Goal: Task Accomplishment & Management: Complete application form

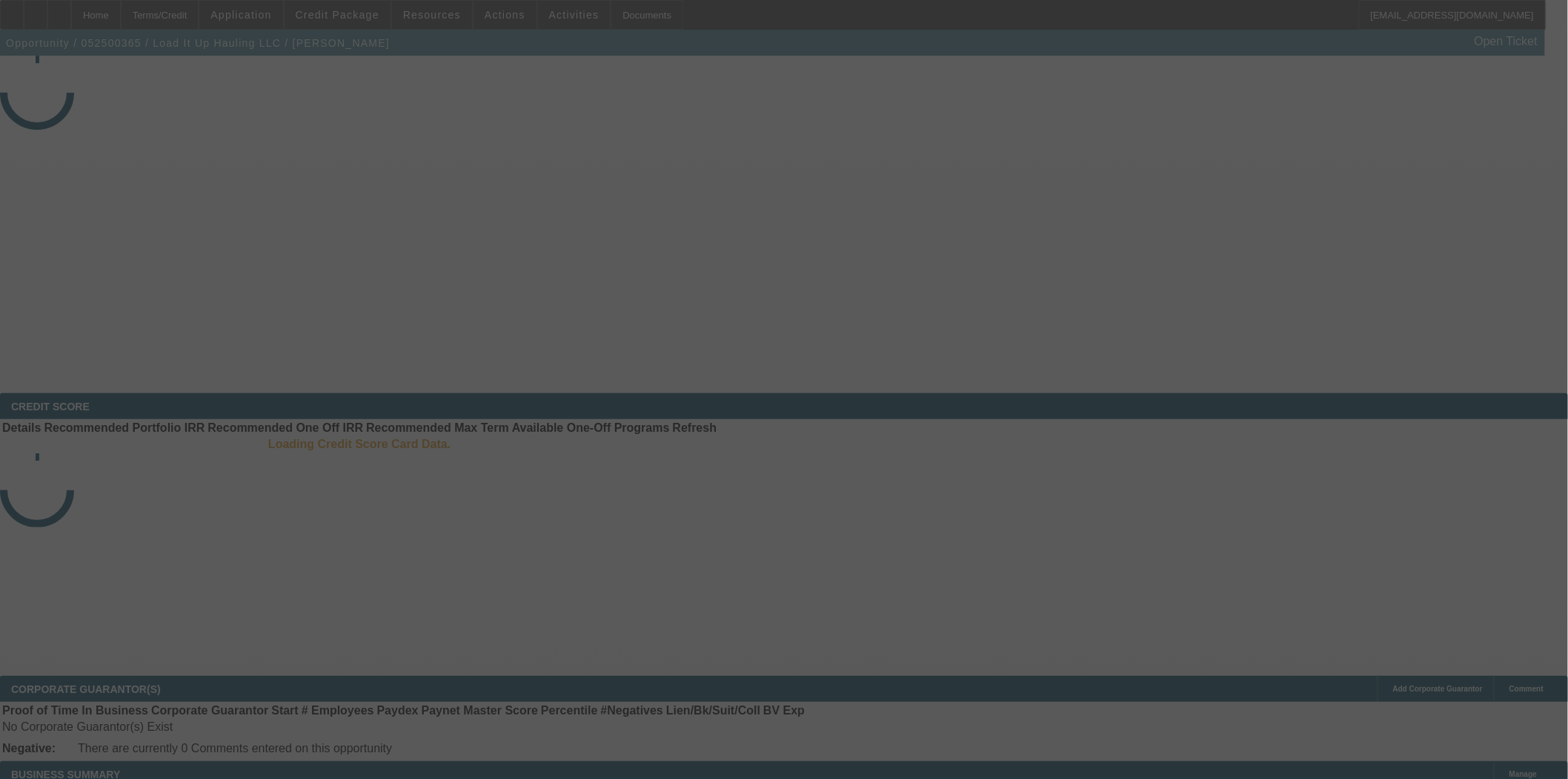
select select "4"
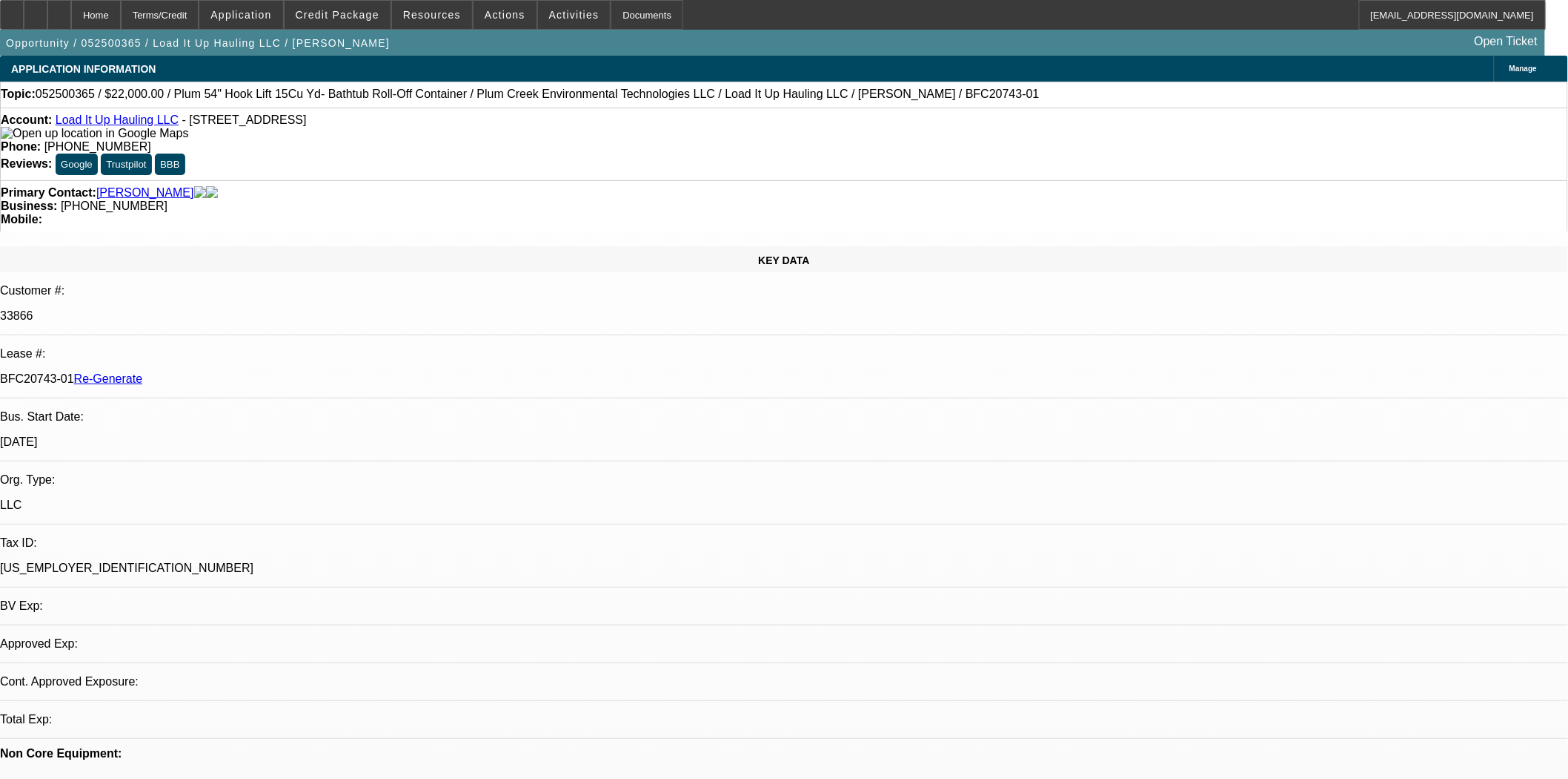
select select "0"
select select "6"
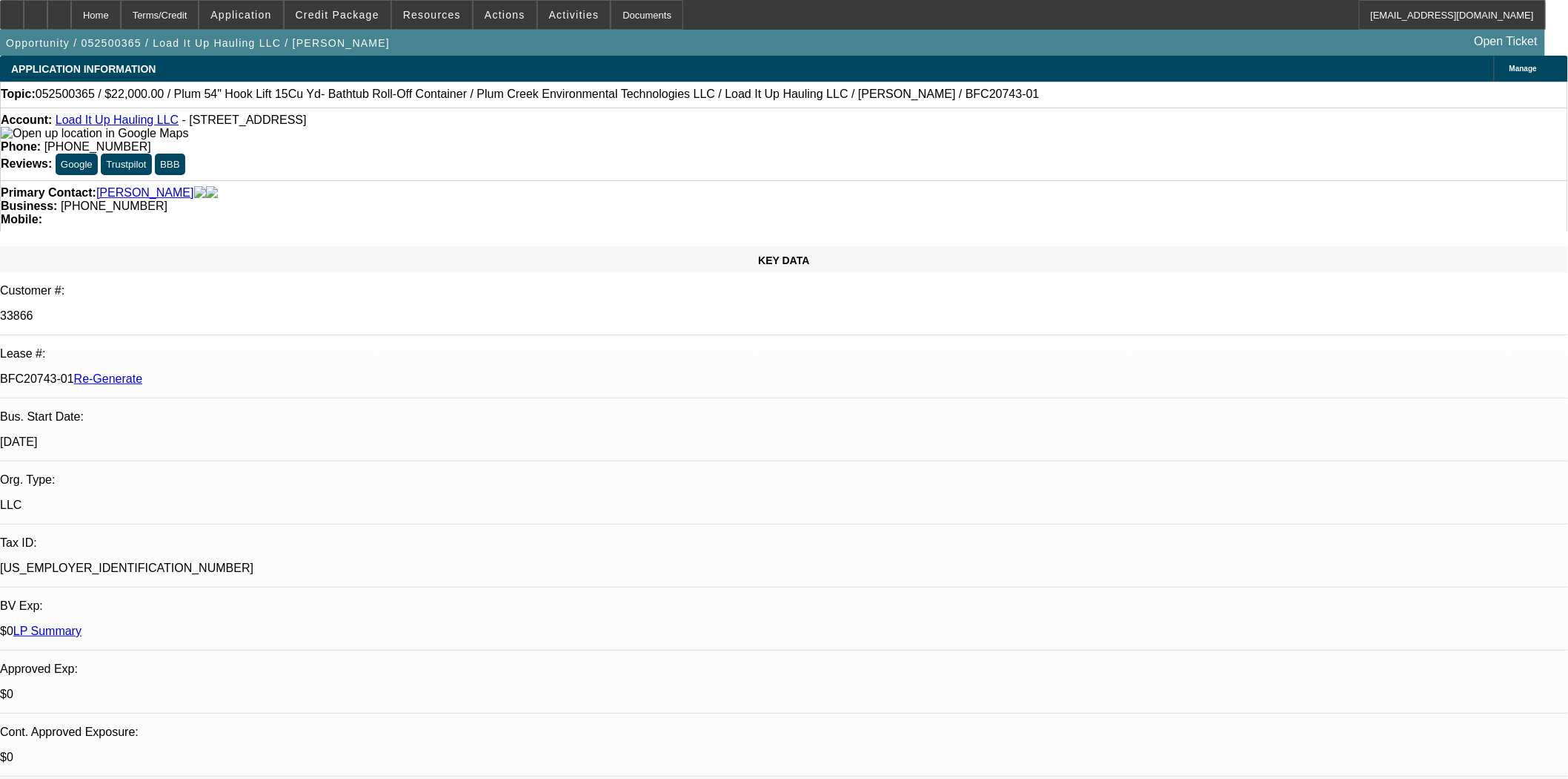
click at [611, 15] on div "Documents" at bounding box center [646, 14] width 72 height 30
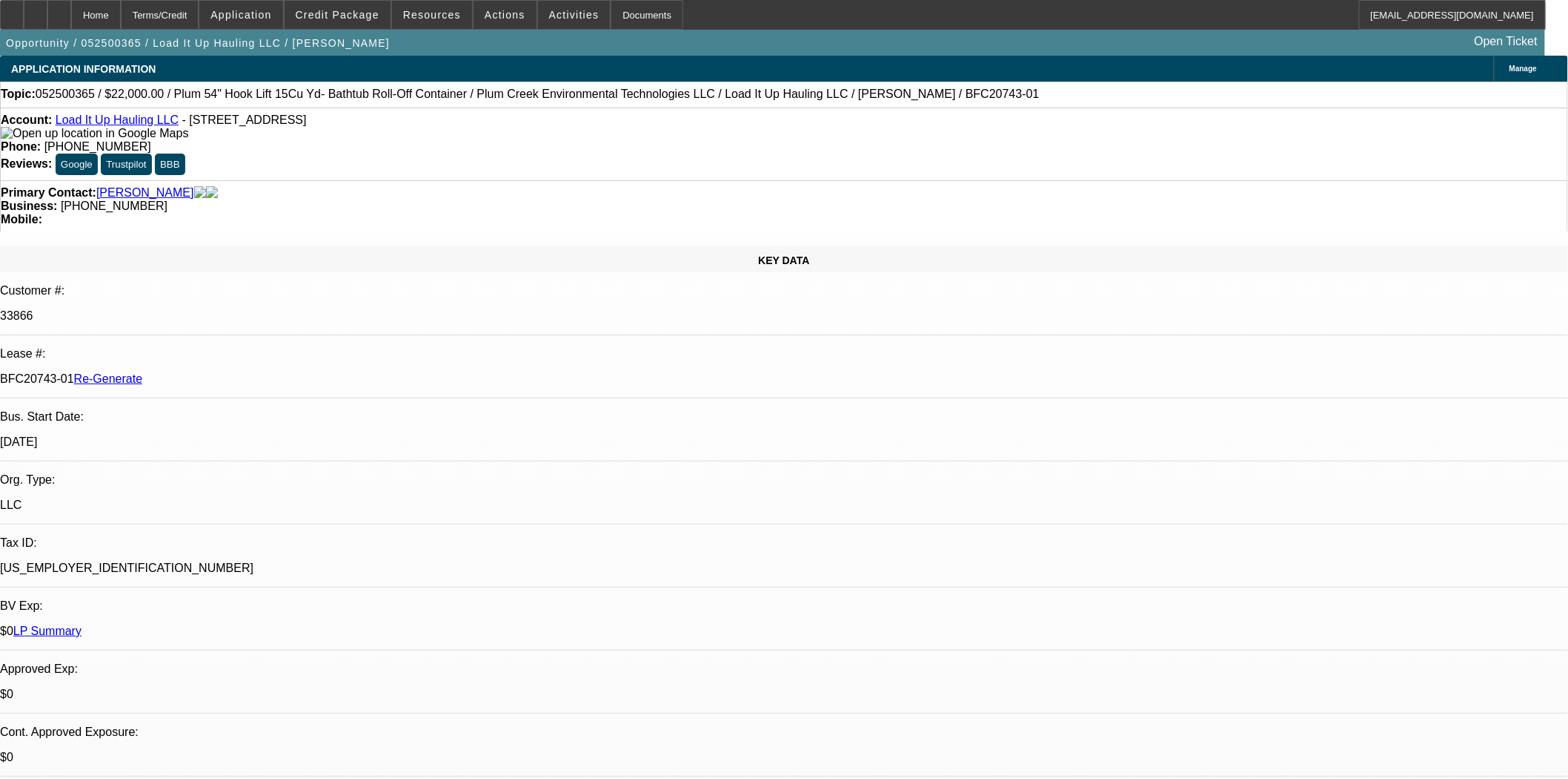
scroll to position [824, 0]
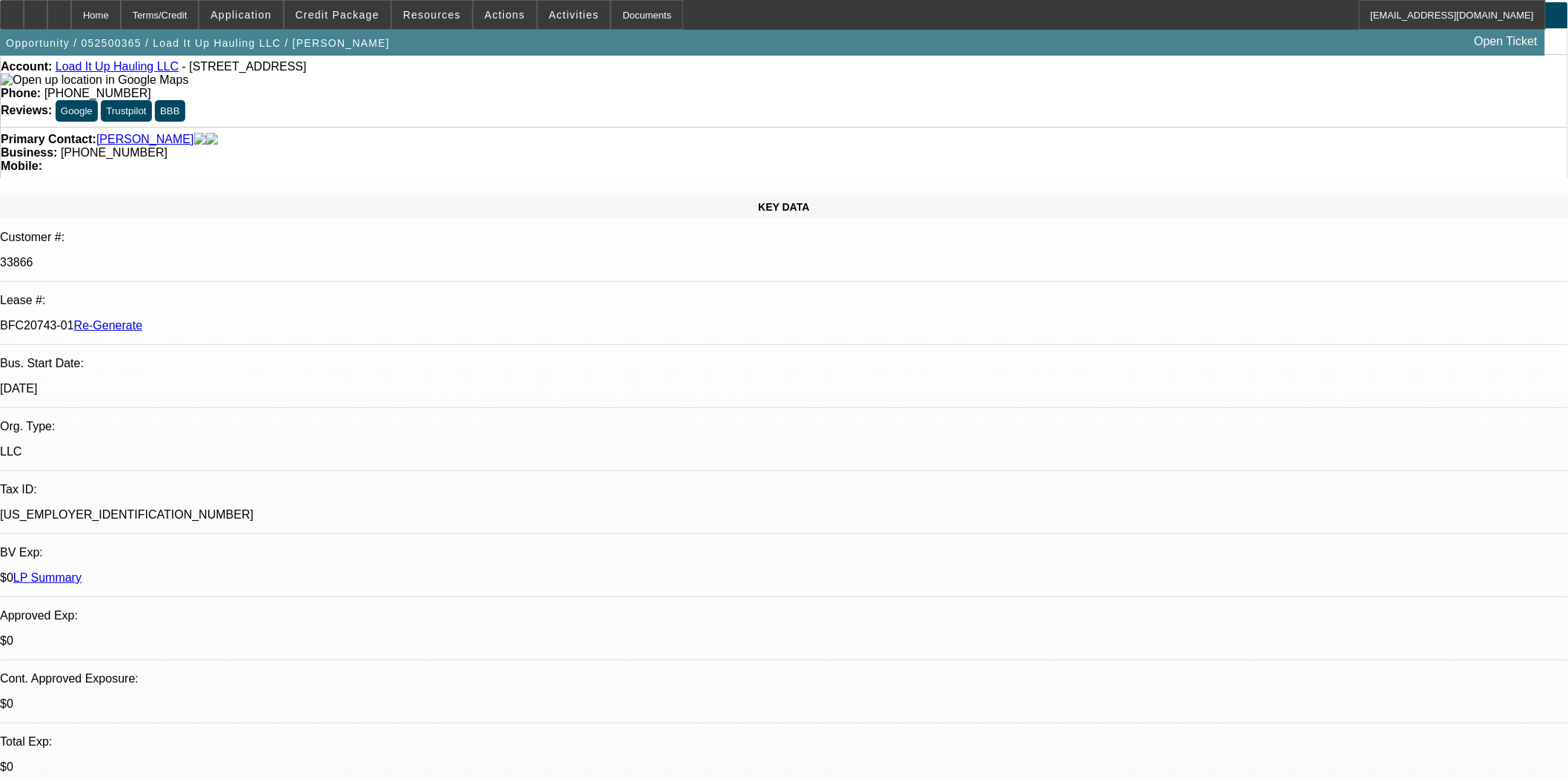
scroll to position [82, 0]
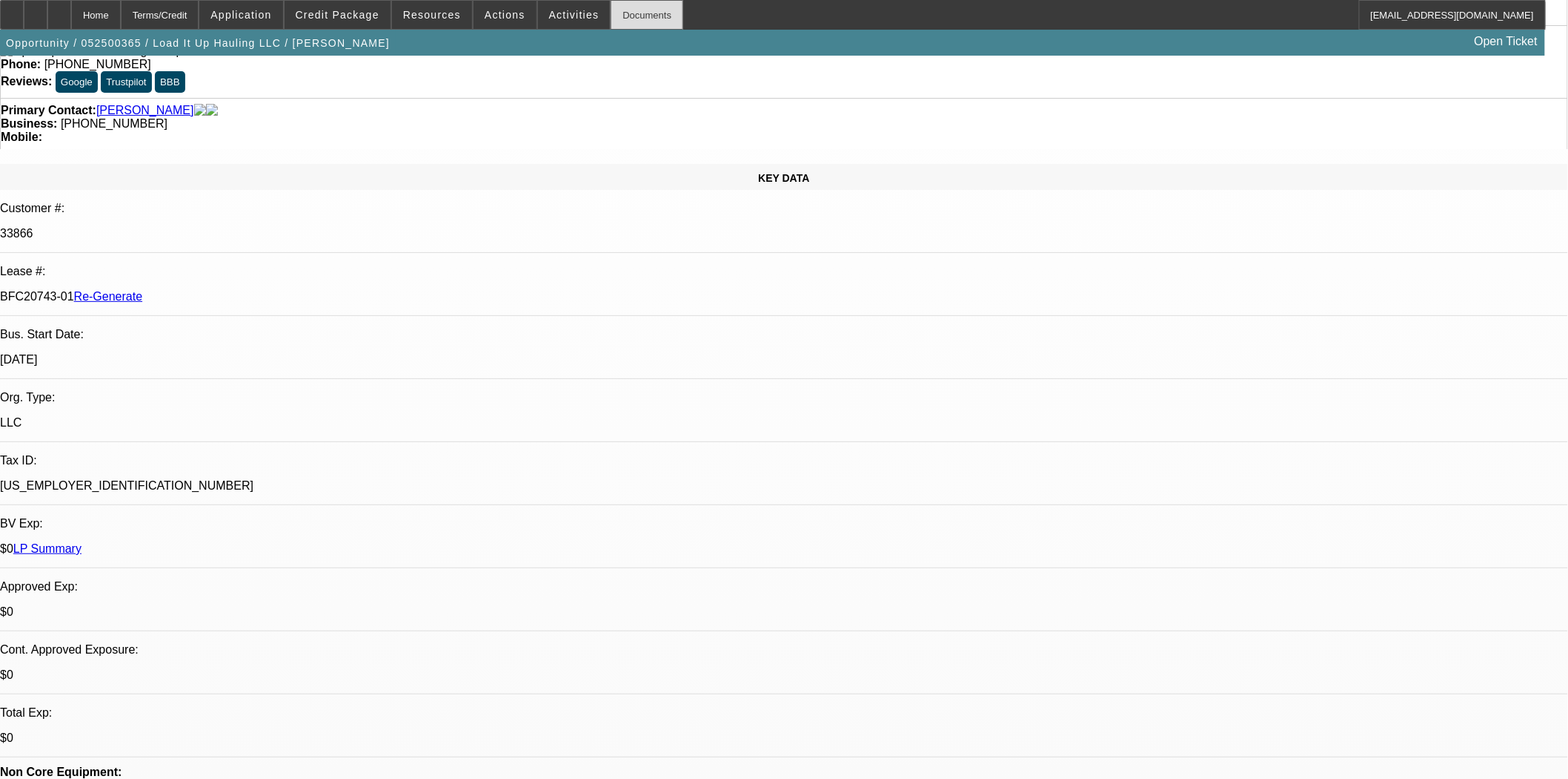
click at [624, 13] on div "Documents" at bounding box center [646, 14] width 72 height 30
click at [501, 20] on span "Actions" at bounding box center [505, 14] width 41 height 12
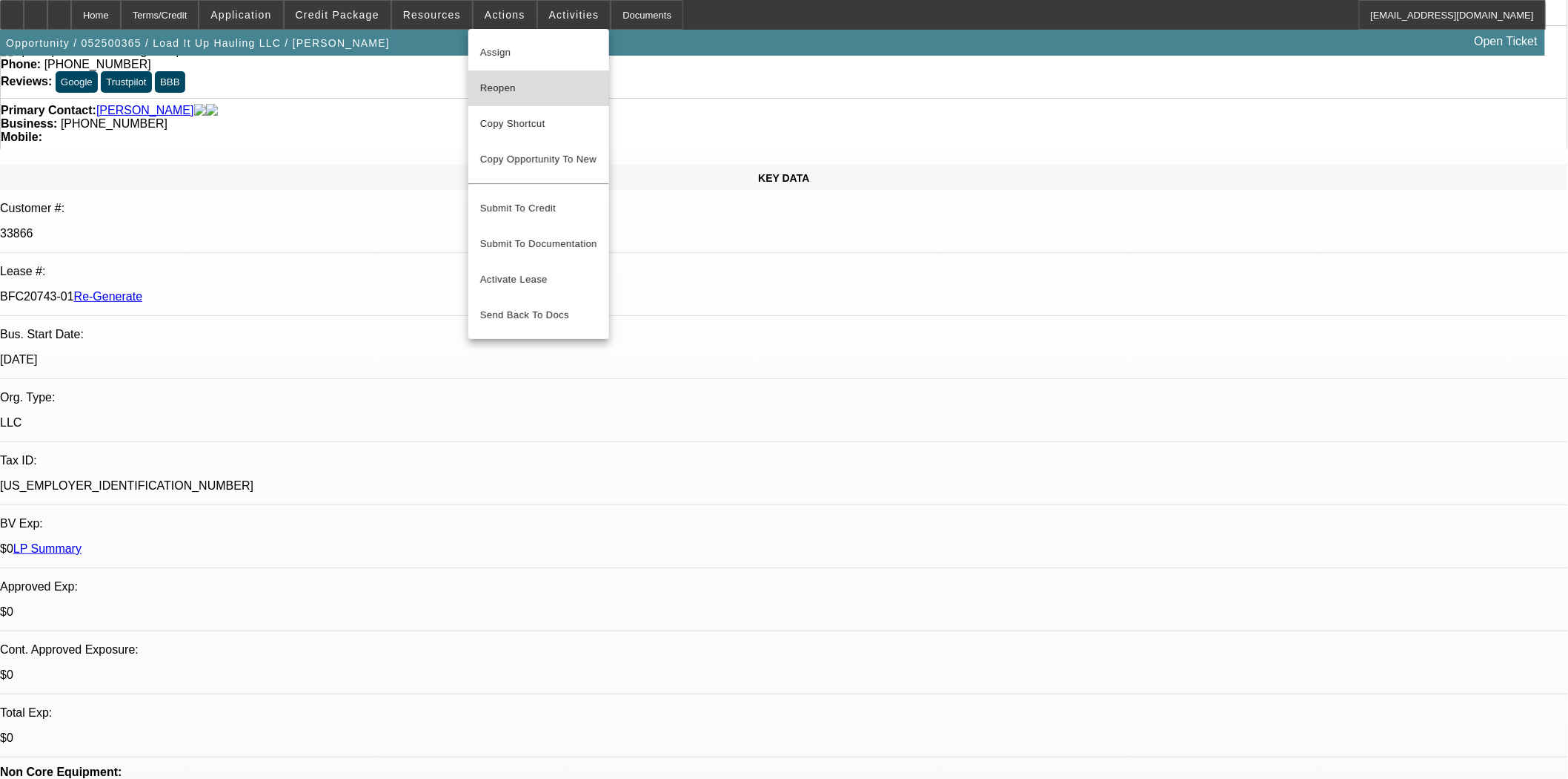
click at [499, 89] on span "Reopen" at bounding box center [538, 89] width 117 height 18
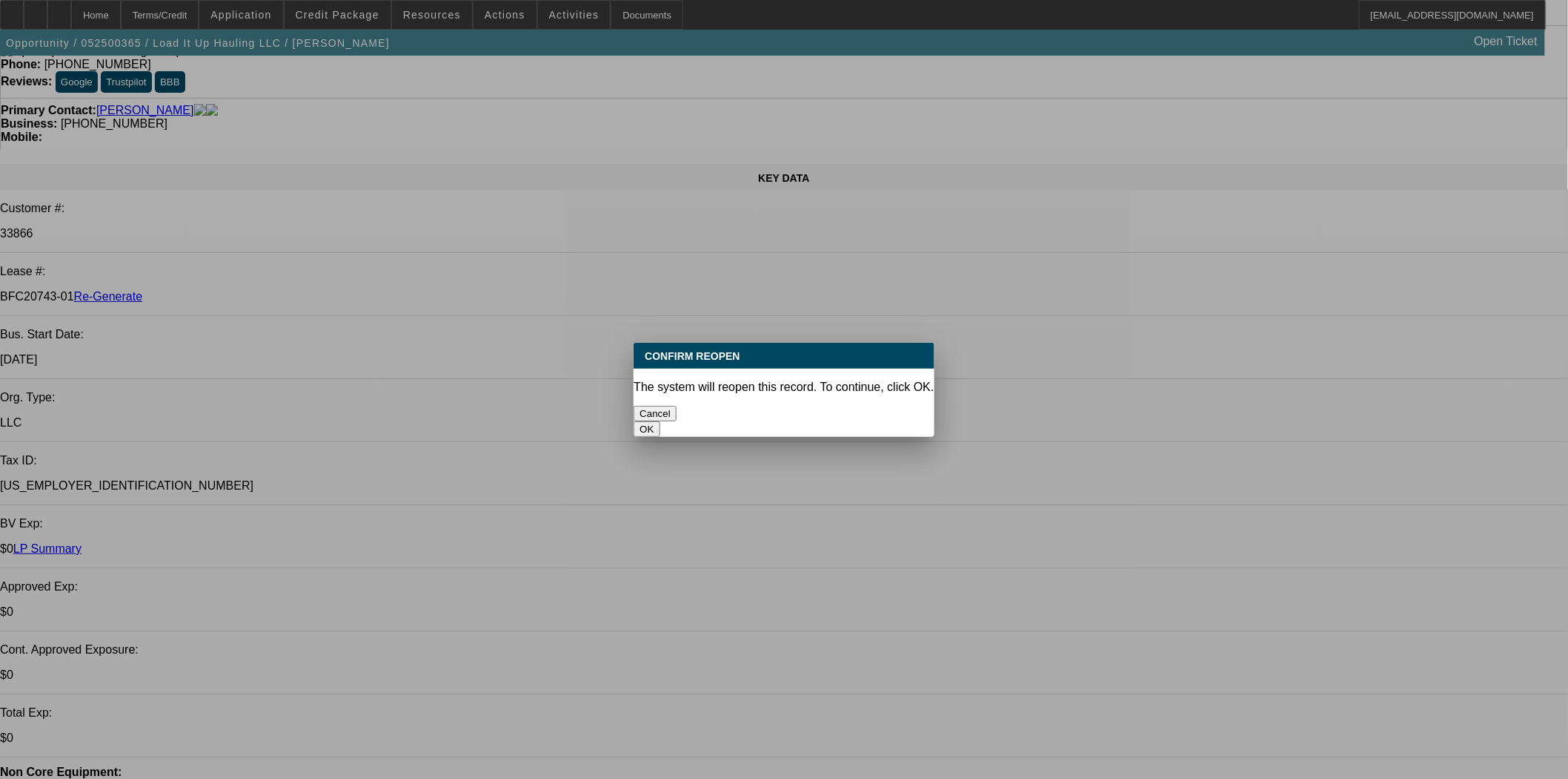
click at [660, 421] on button "OK" at bounding box center [646, 428] width 26 height 15
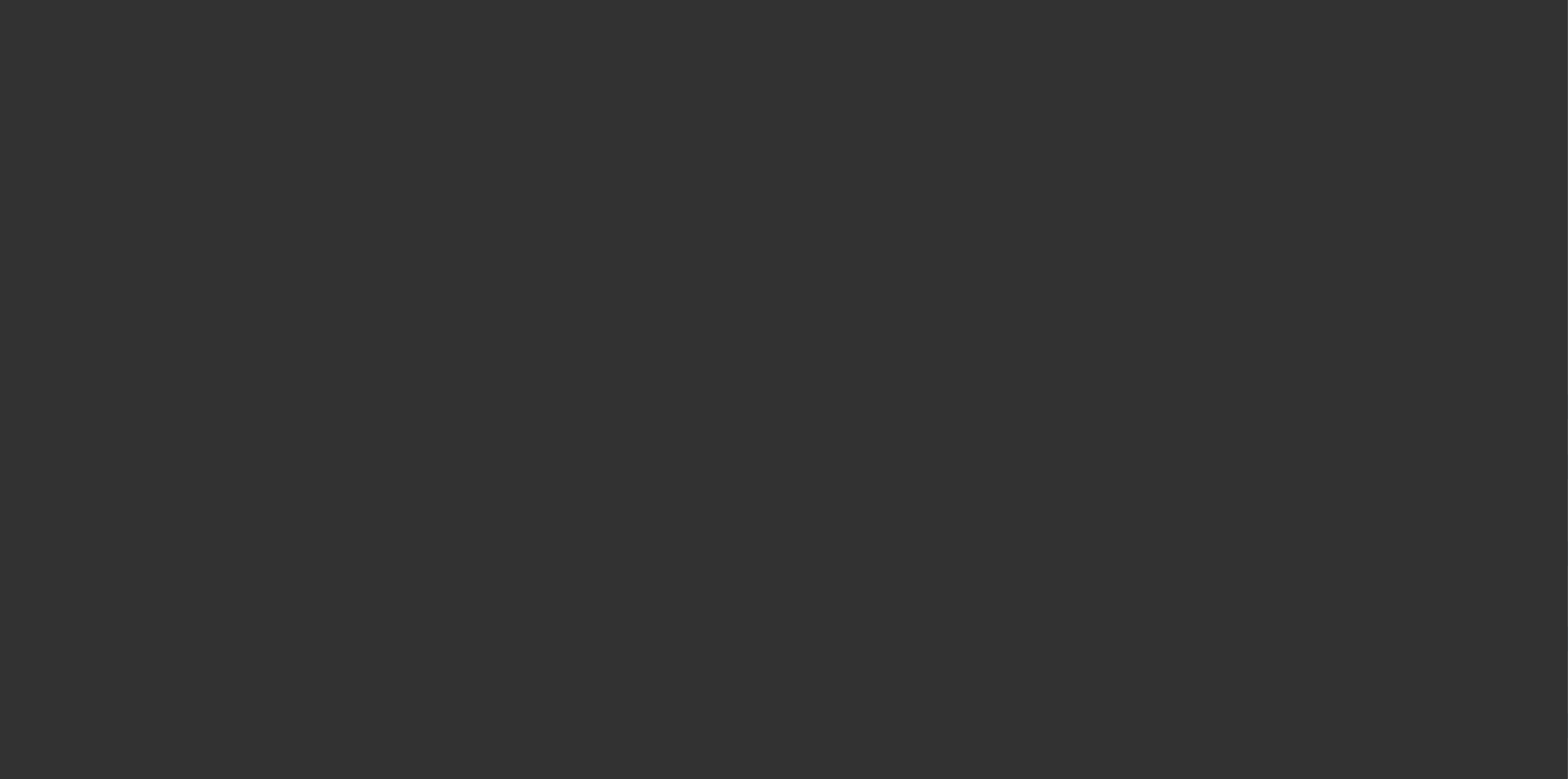
select select "4"
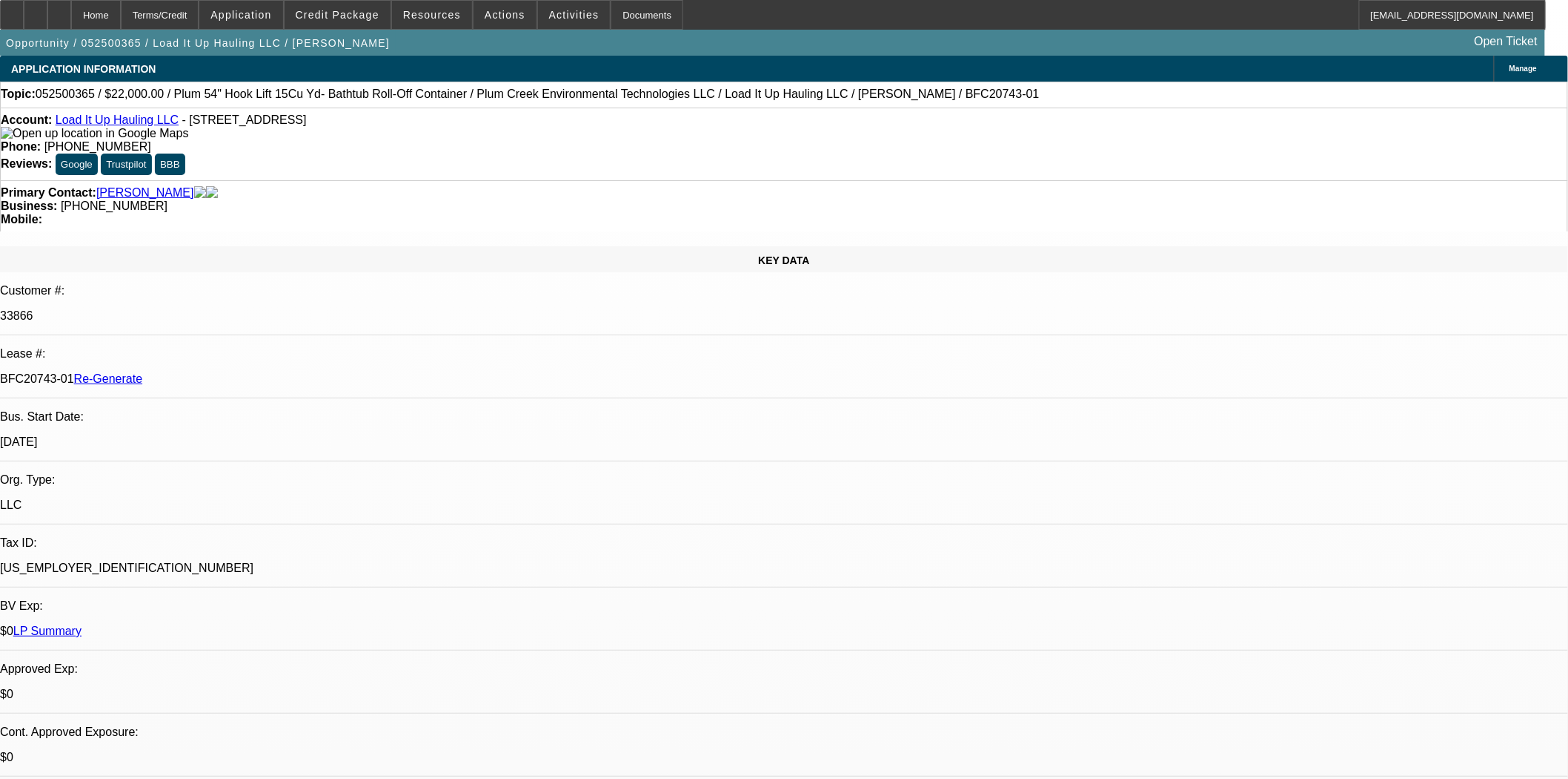
select select "0"
select select "6"
click at [485, 15] on span "Actions" at bounding box center [505, 14] width 41 height 12
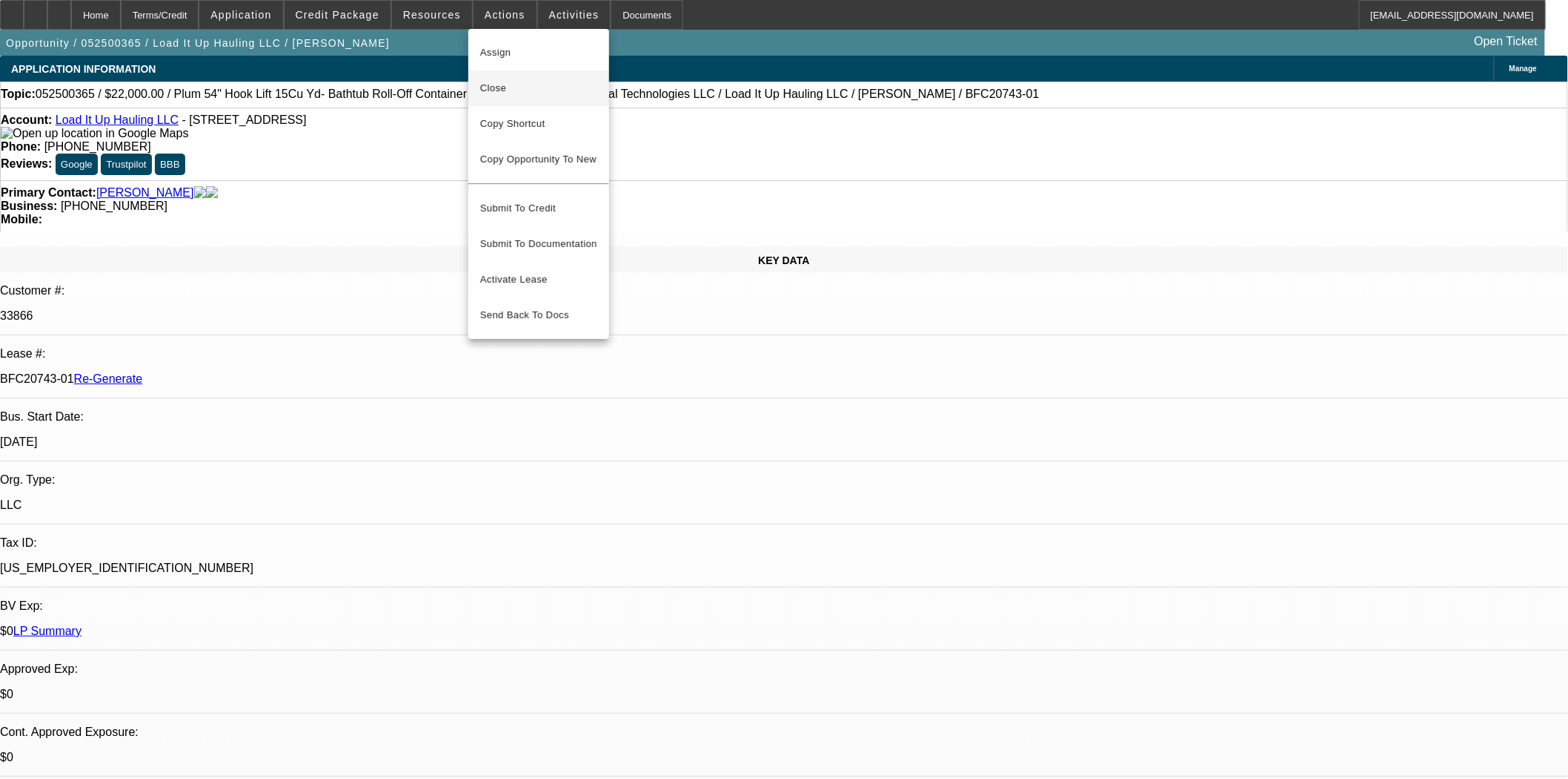
click at [501, 86] on span "Close" at bounding box center [538, 89] width 117 height 18
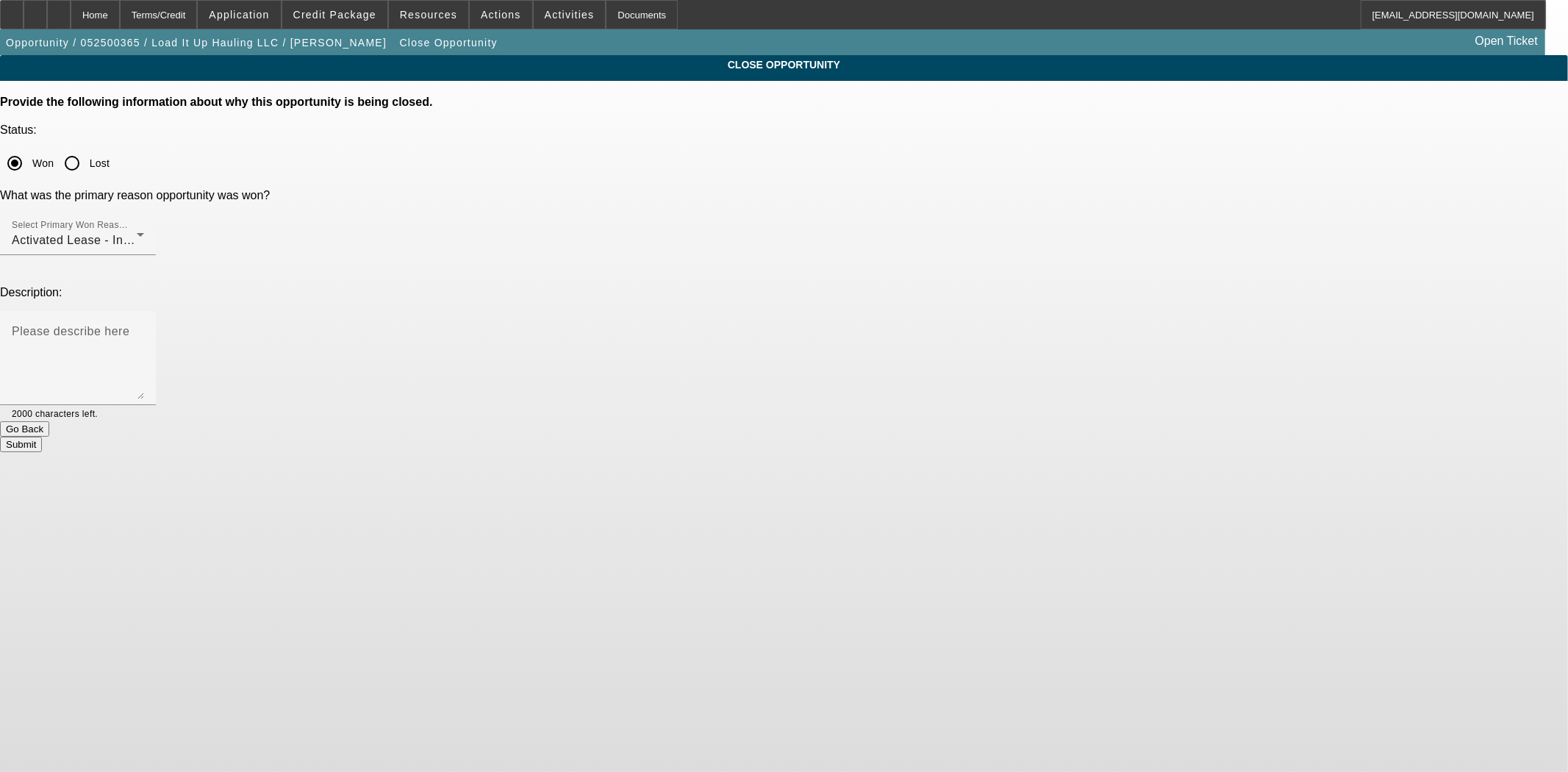
click at [42, 436] on button "Submit" at bounding box center [20, 443] width 42 height 15
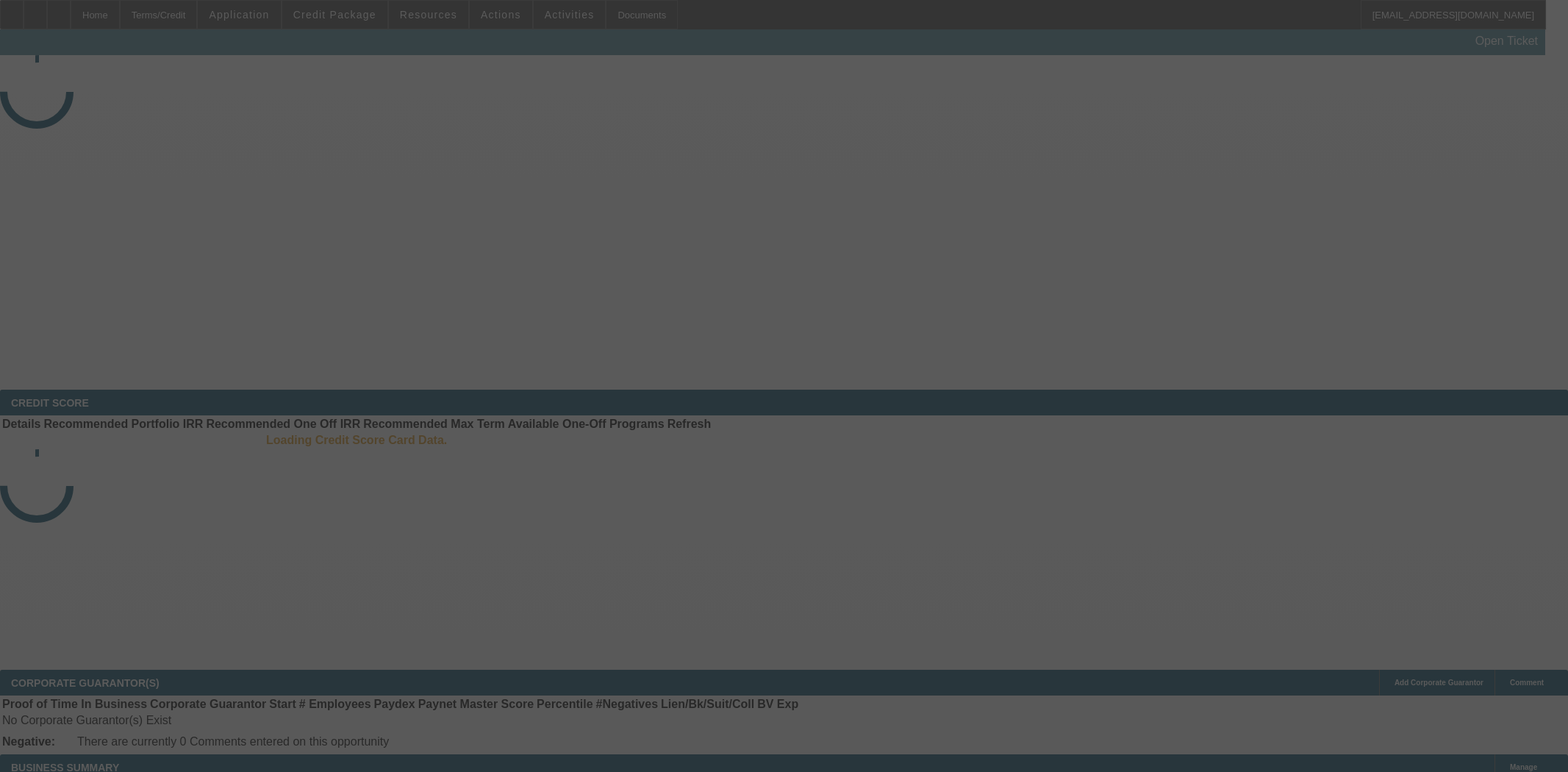
select select "4"
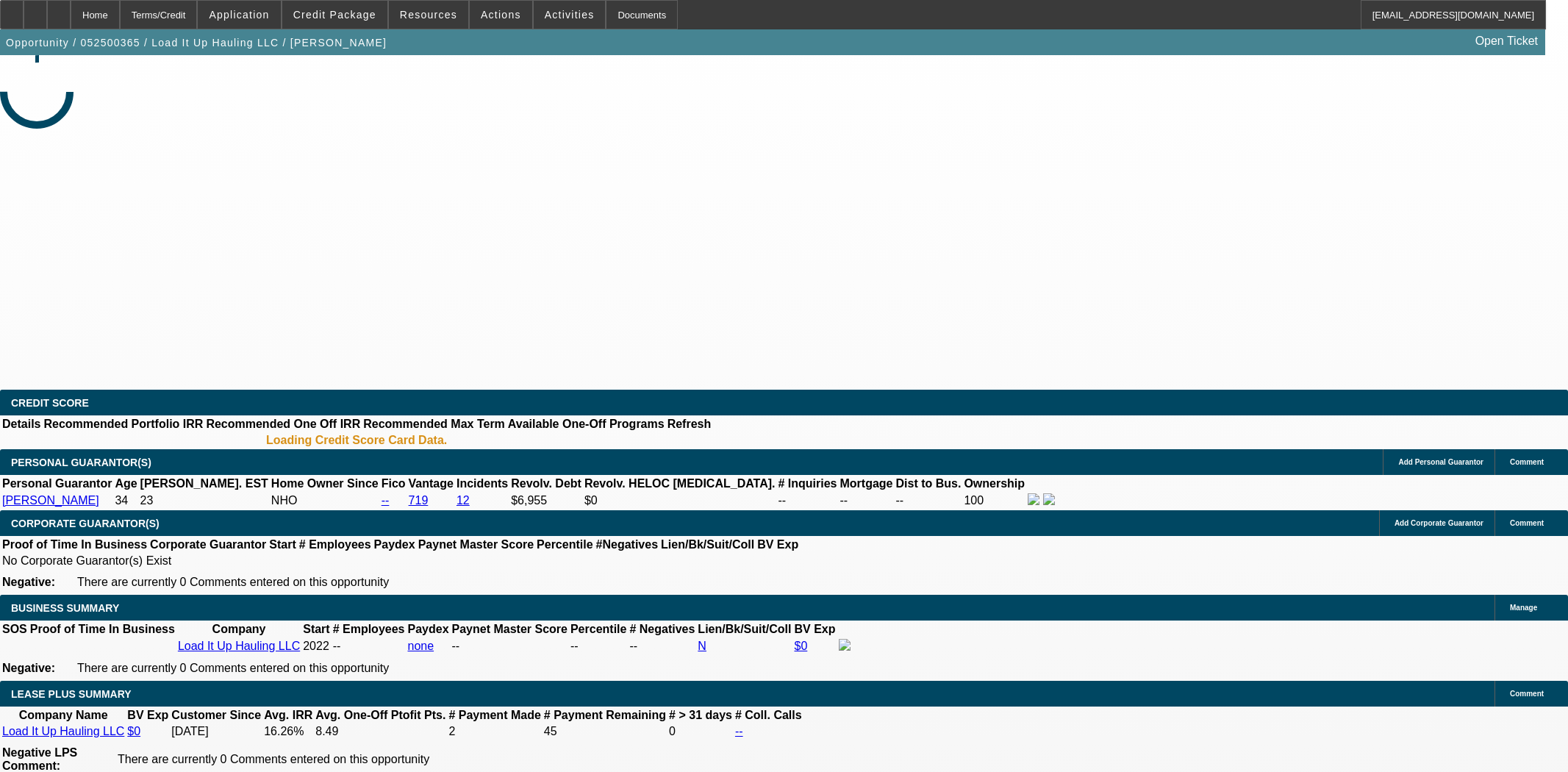
select select "0"
select select "6"
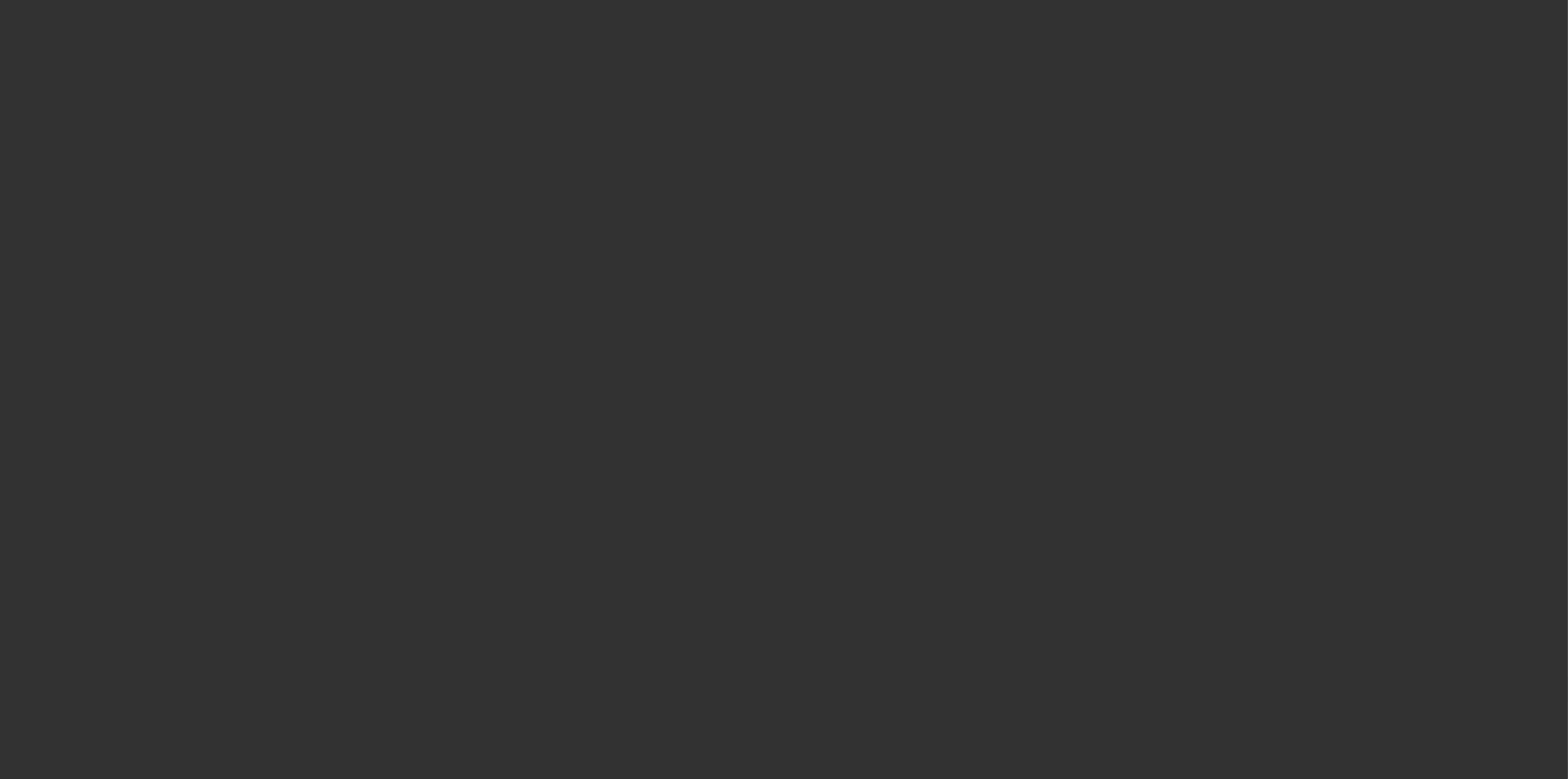
select select "4"
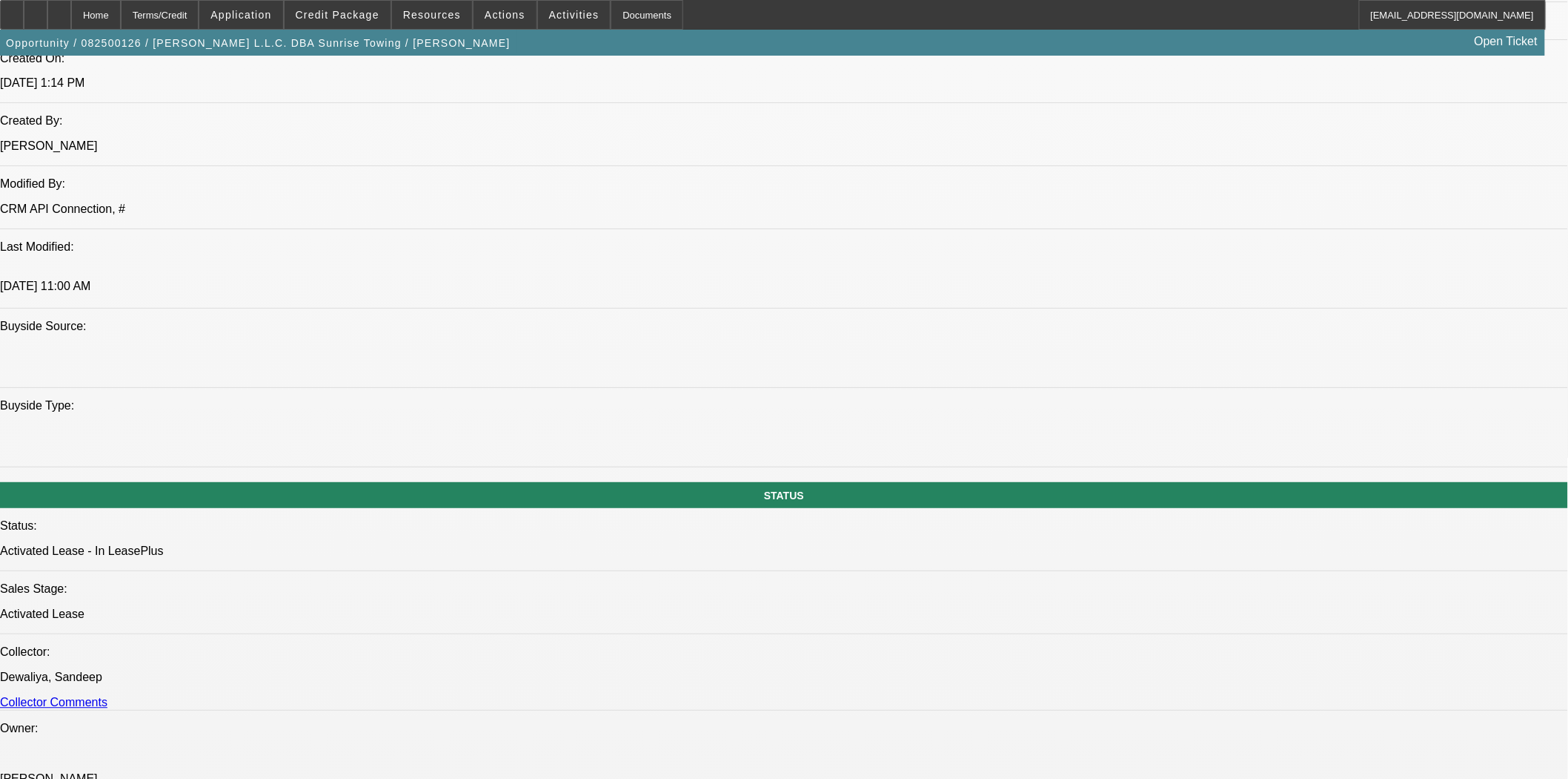
select select "0"
select select "3"
select select "0"
select select "6"
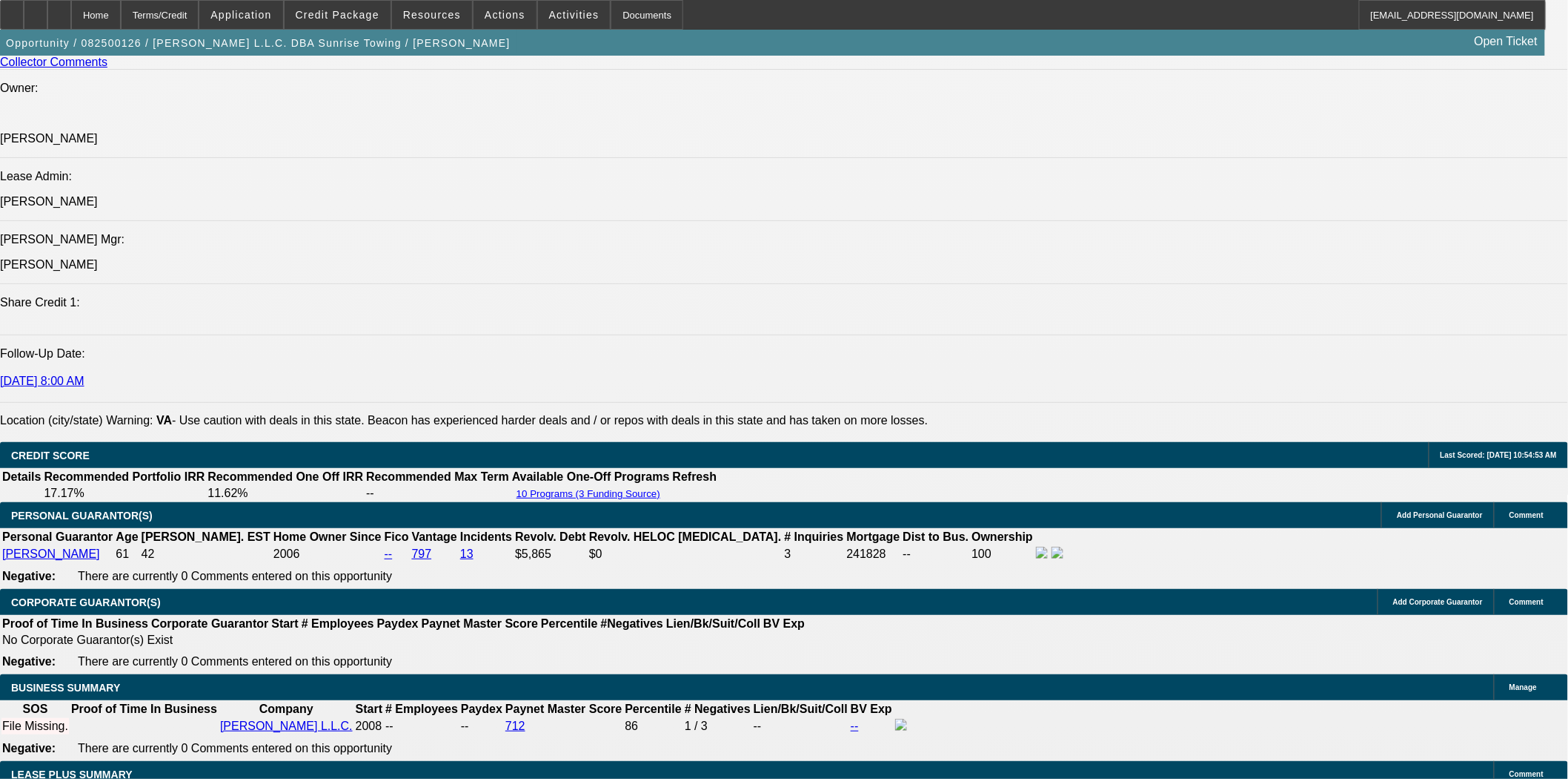
scroll to position [1916, 0]
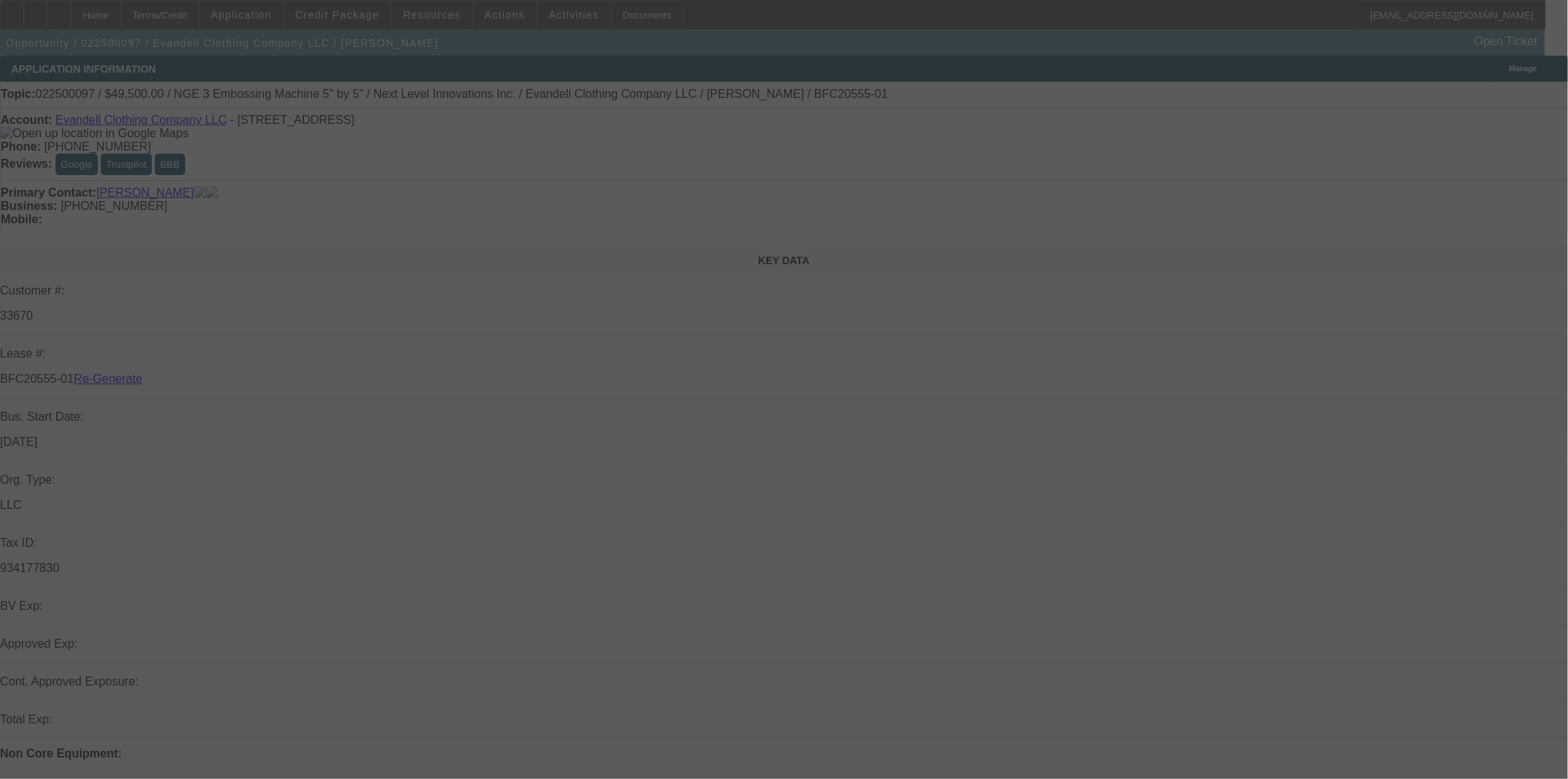
select select "4"
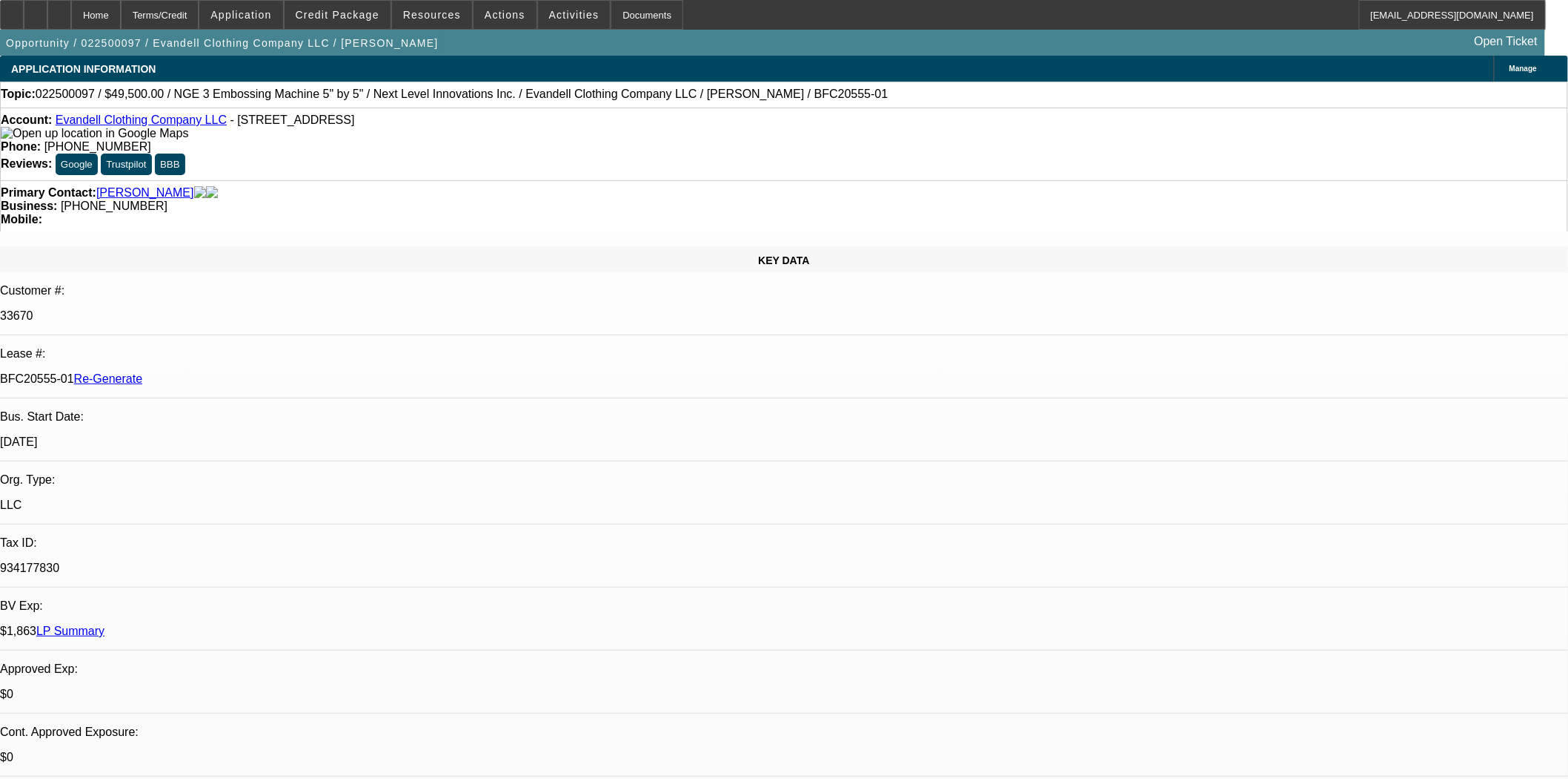
select select "0"
select select "0.1"
select select "4"
click at [623, 25] on div "Documents" at bounding box center [646, 14] width 72 height 30
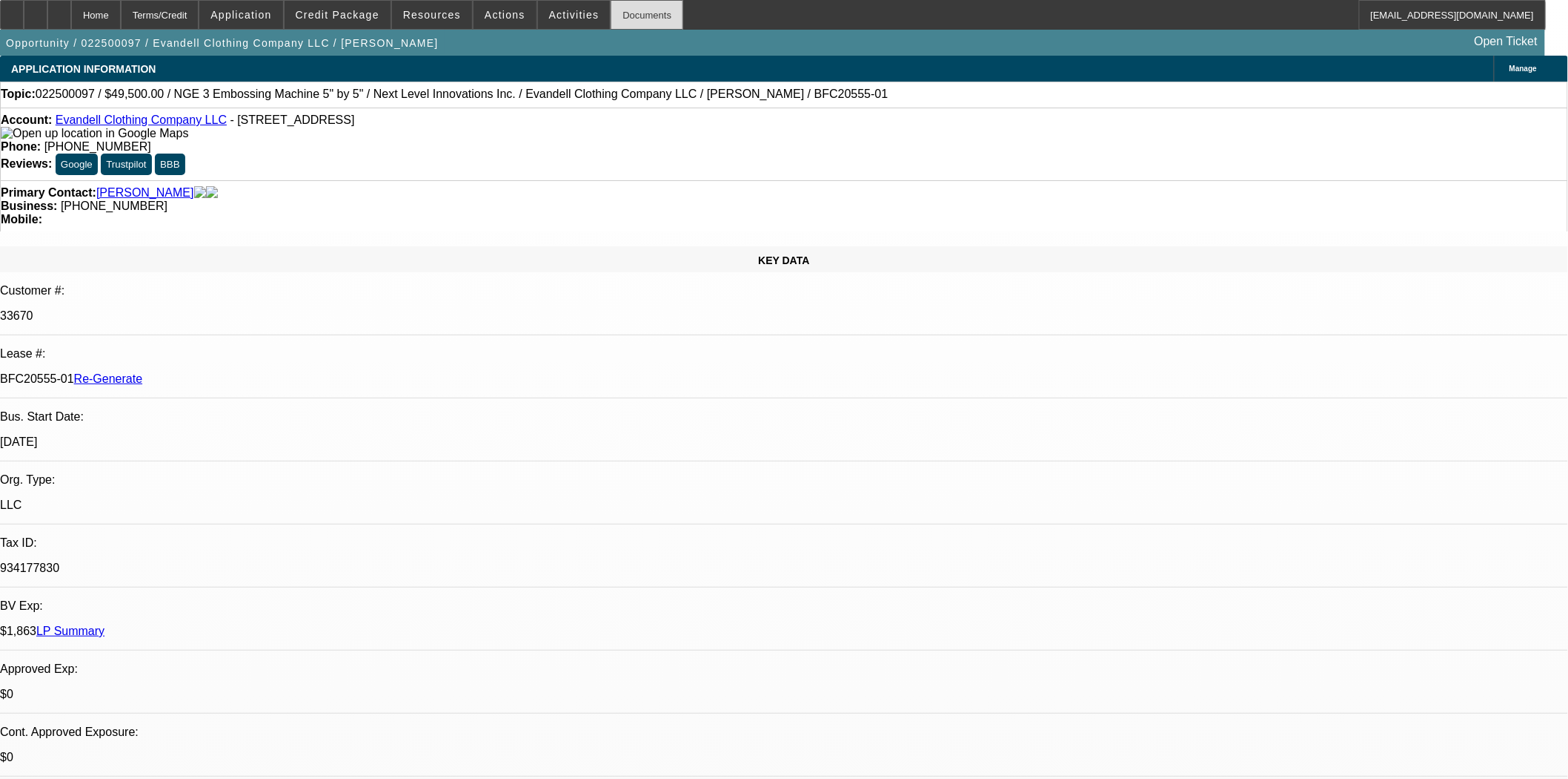
click at [627, 15] on div "Documents" at bounding box center [646, 14] width 72 height 30
click at [506, 20] on span "Actions" at bounding box center [505, 14] width 41 height 12
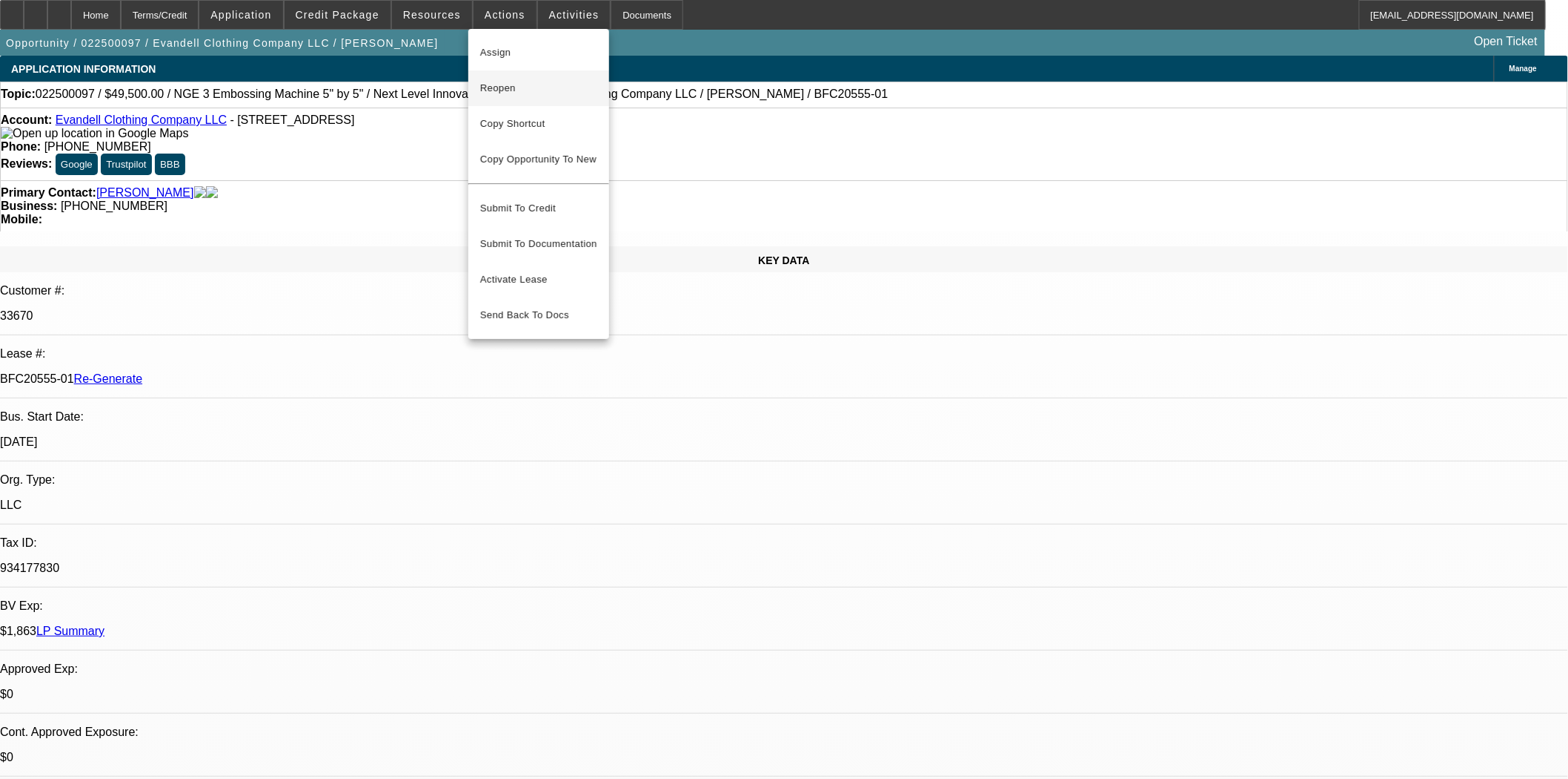
click at [508, 86] on span "Reopen" at bounding box center [538, 89] width 117 height 18
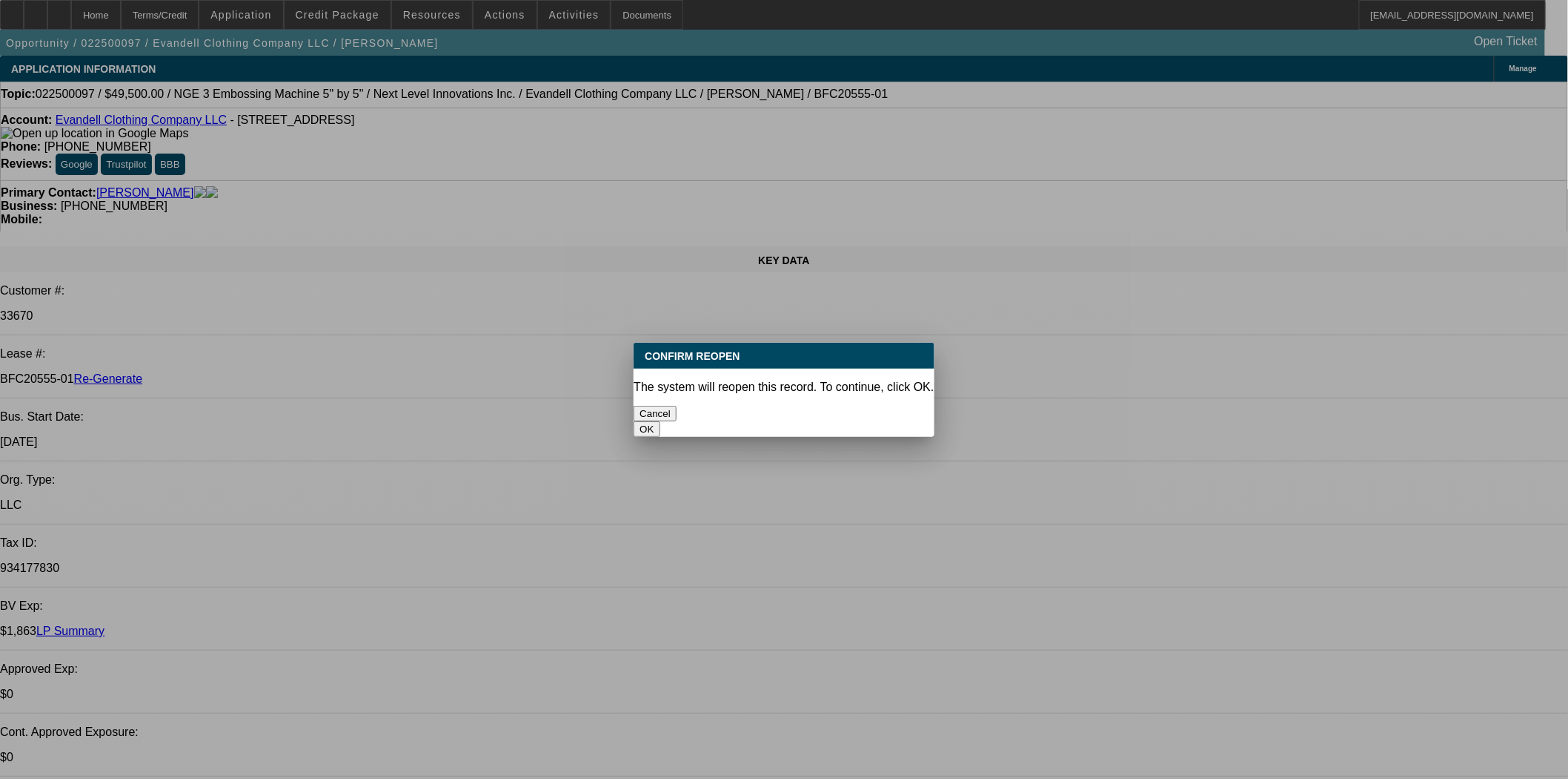
click at [660, 421] on button "OK" at bounding box center [646, 428] width 26 height 15
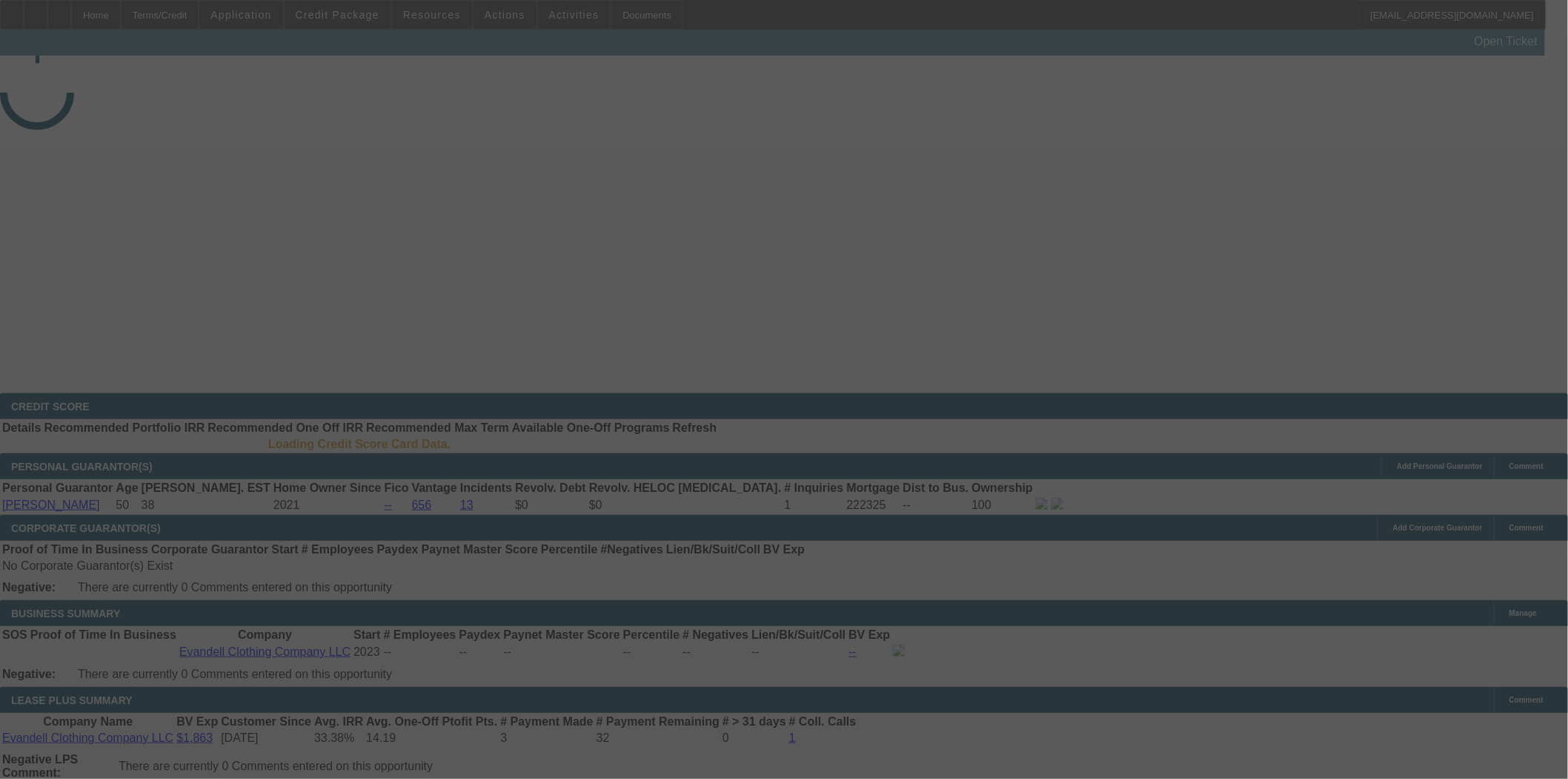
select select "4"
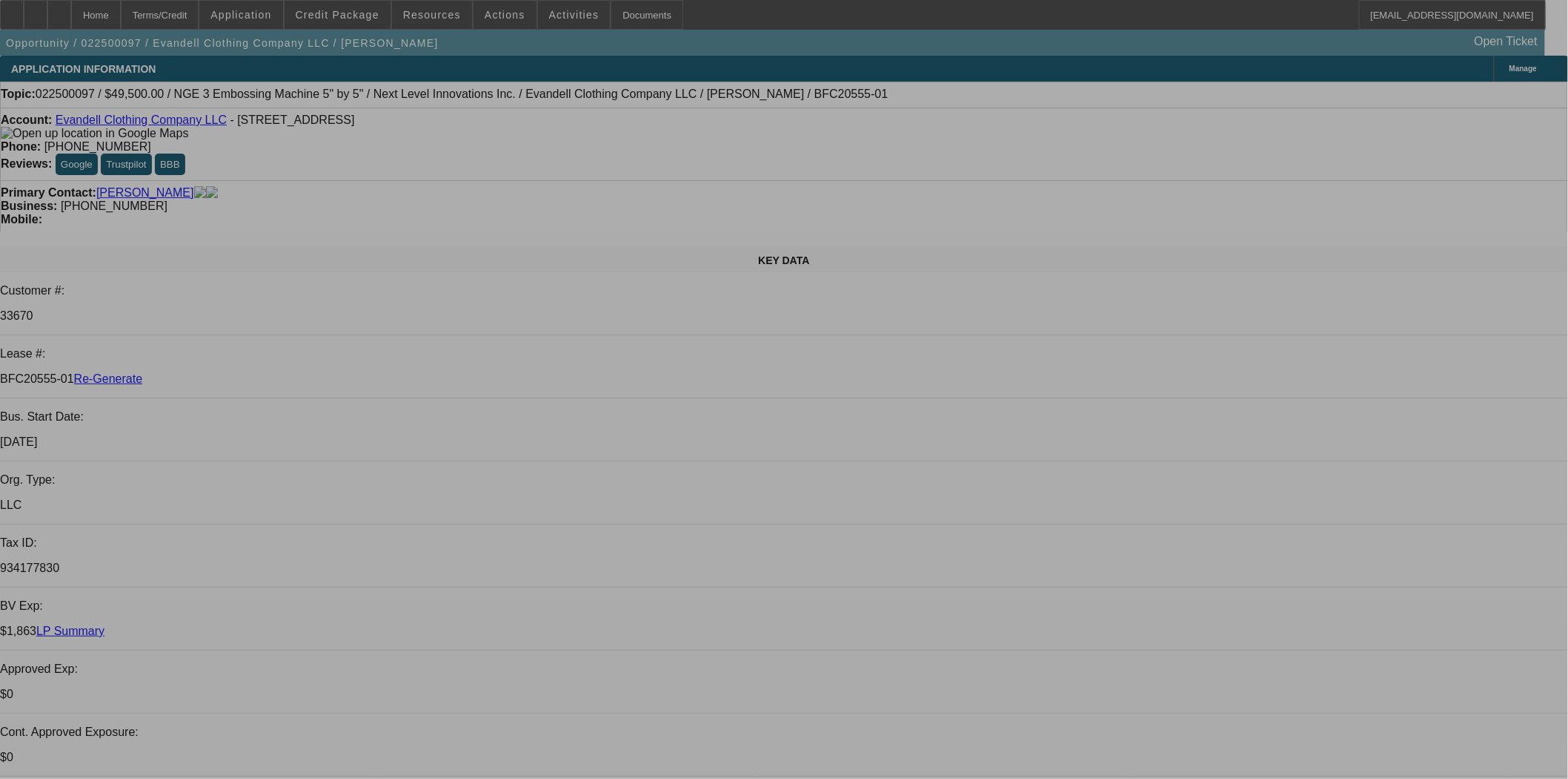
select select "0"
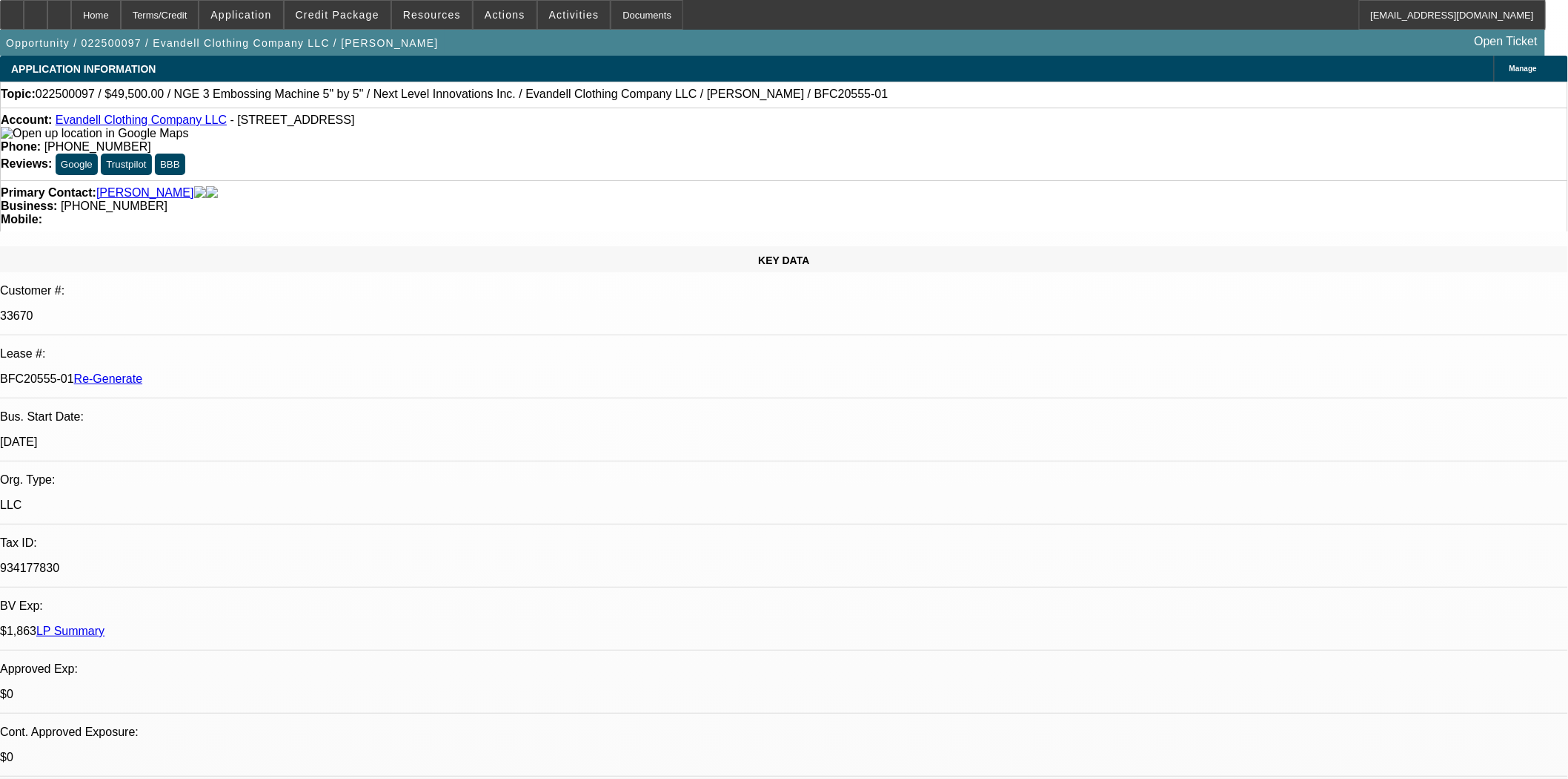
select select "0.1"
select select "4"
click at [639, 17] on div "Documents" at bounding box center [646, 14] width 72 height 30
click at [491, 13] on span "Actions" at bounding box center [505, 14] width 41 height 12
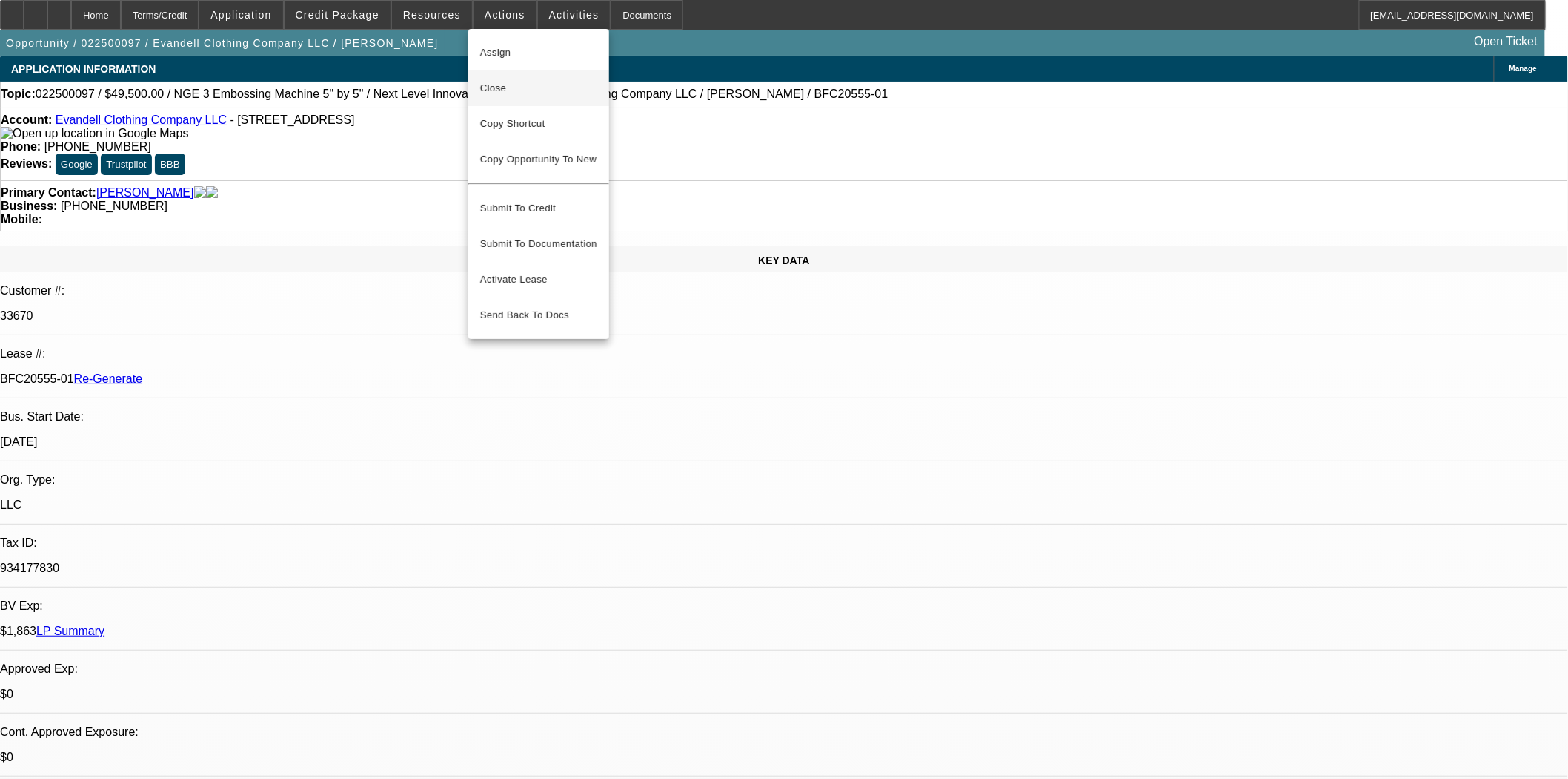
click at [500, 86] on span "Close" at bounding box center [538, 89] width 117 height 18
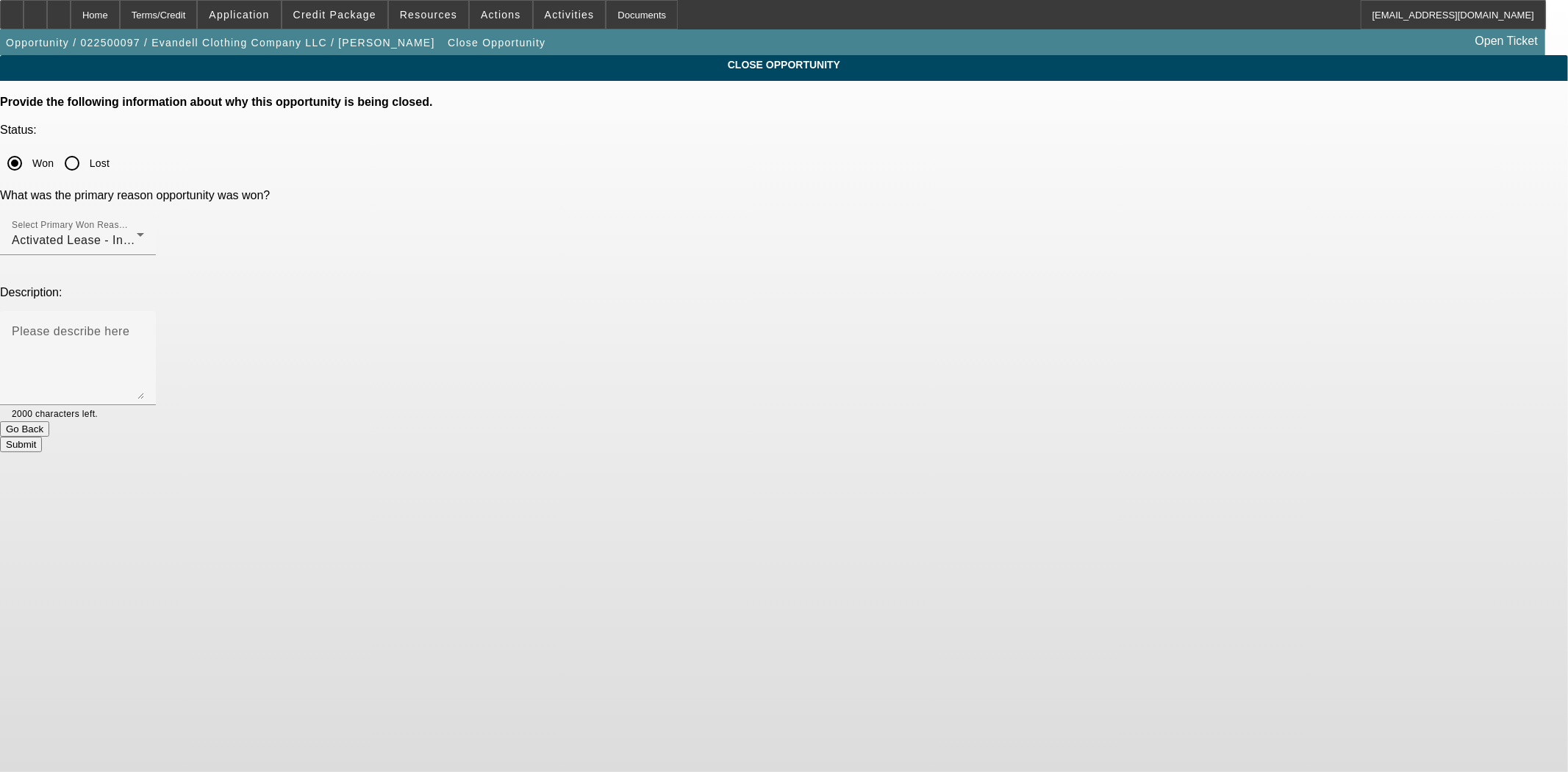
click at [42, 436] on button "Submit" at bounding box center [20, 443] width 42 height 15
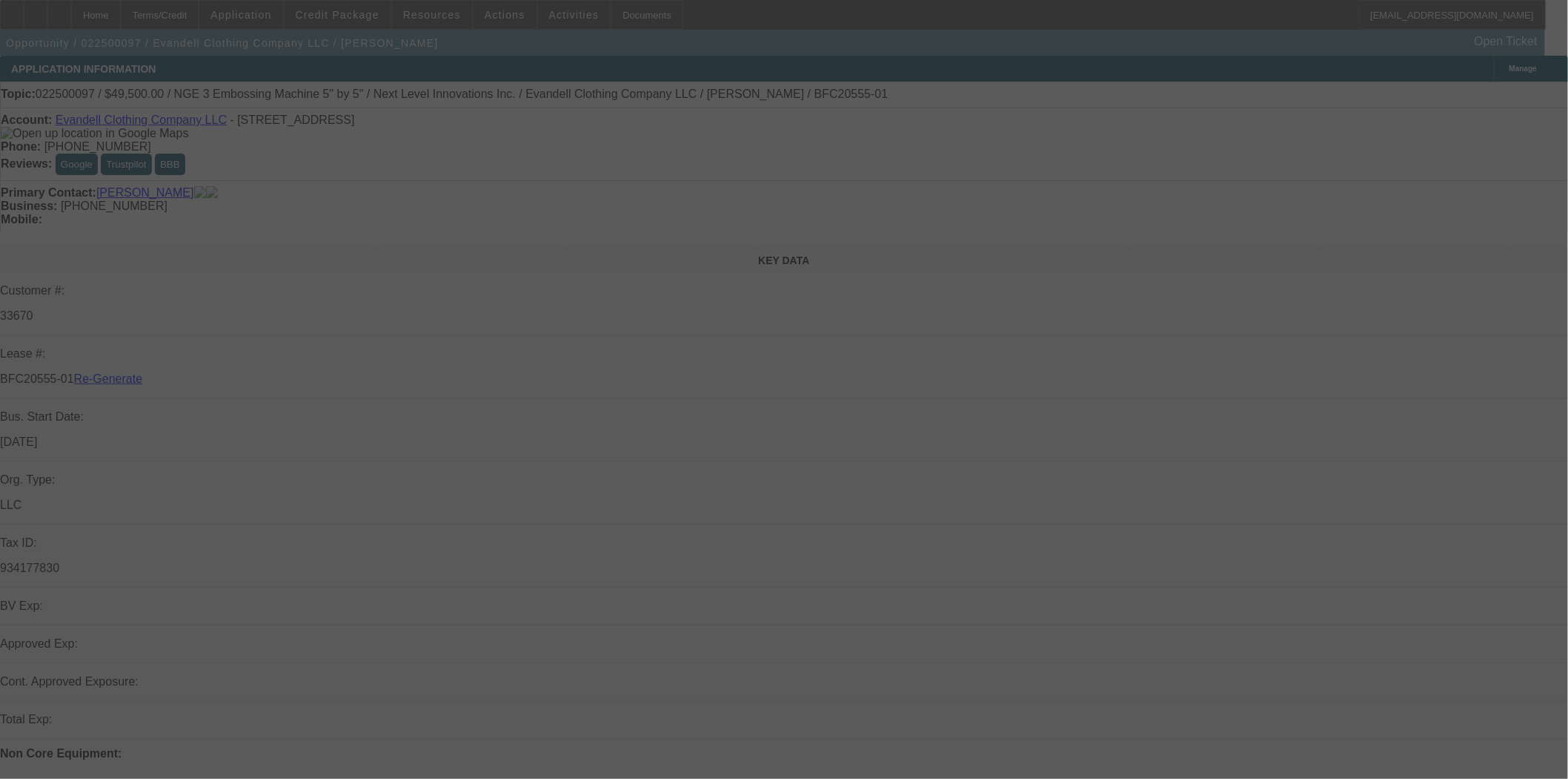
select select "4"
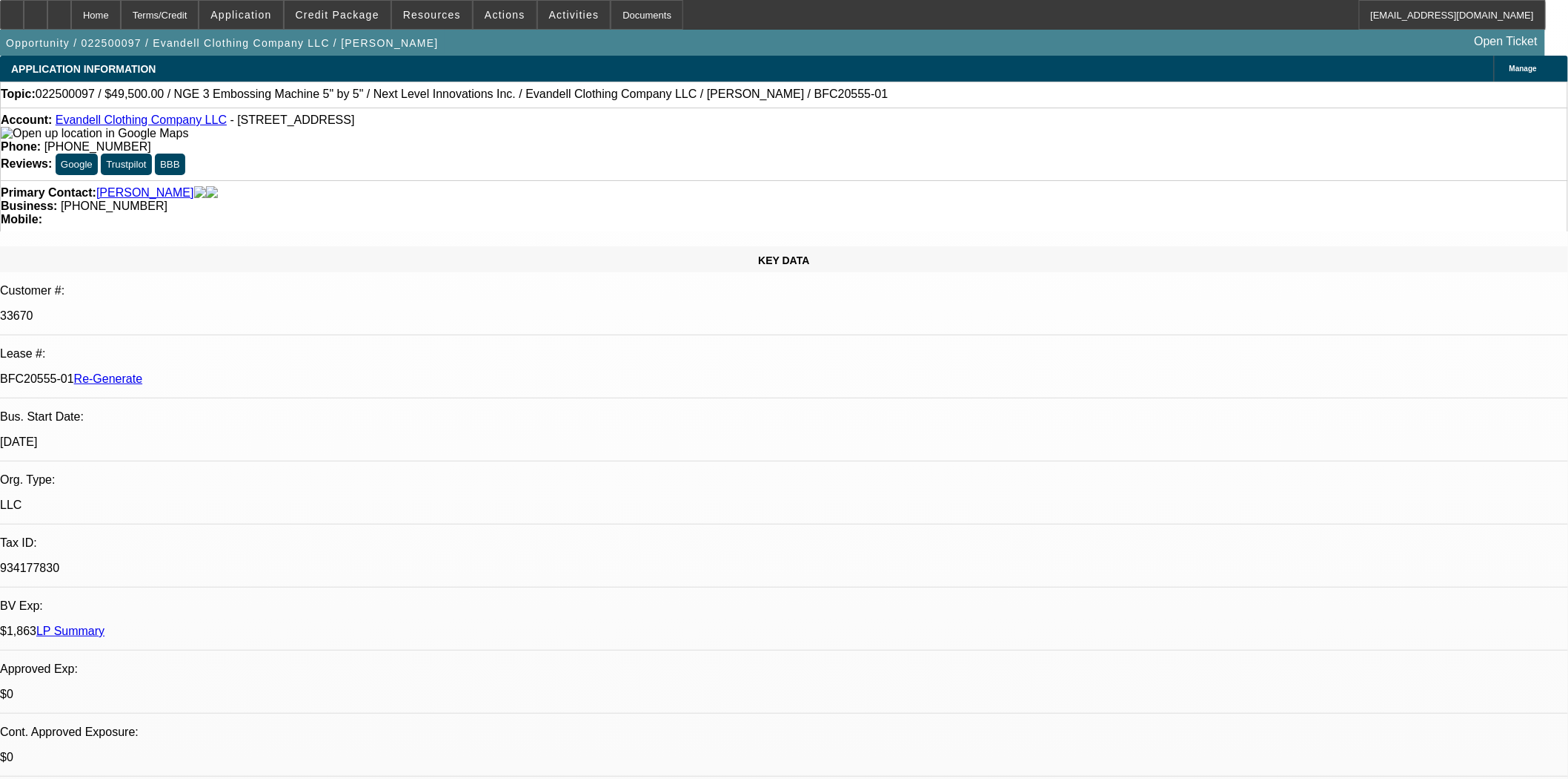
select select "0"
select select "0.1"
select select "4"
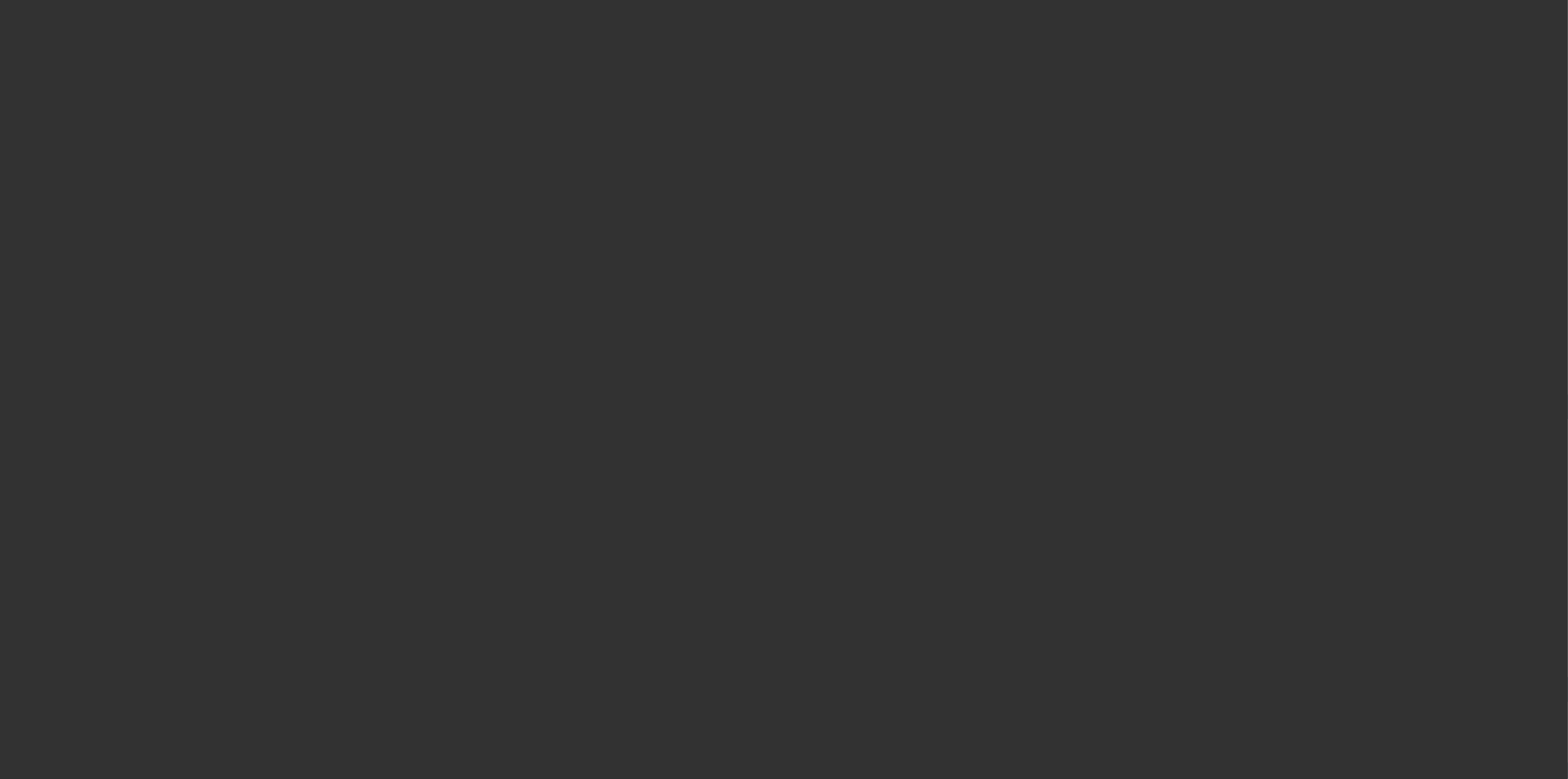
select select "4"
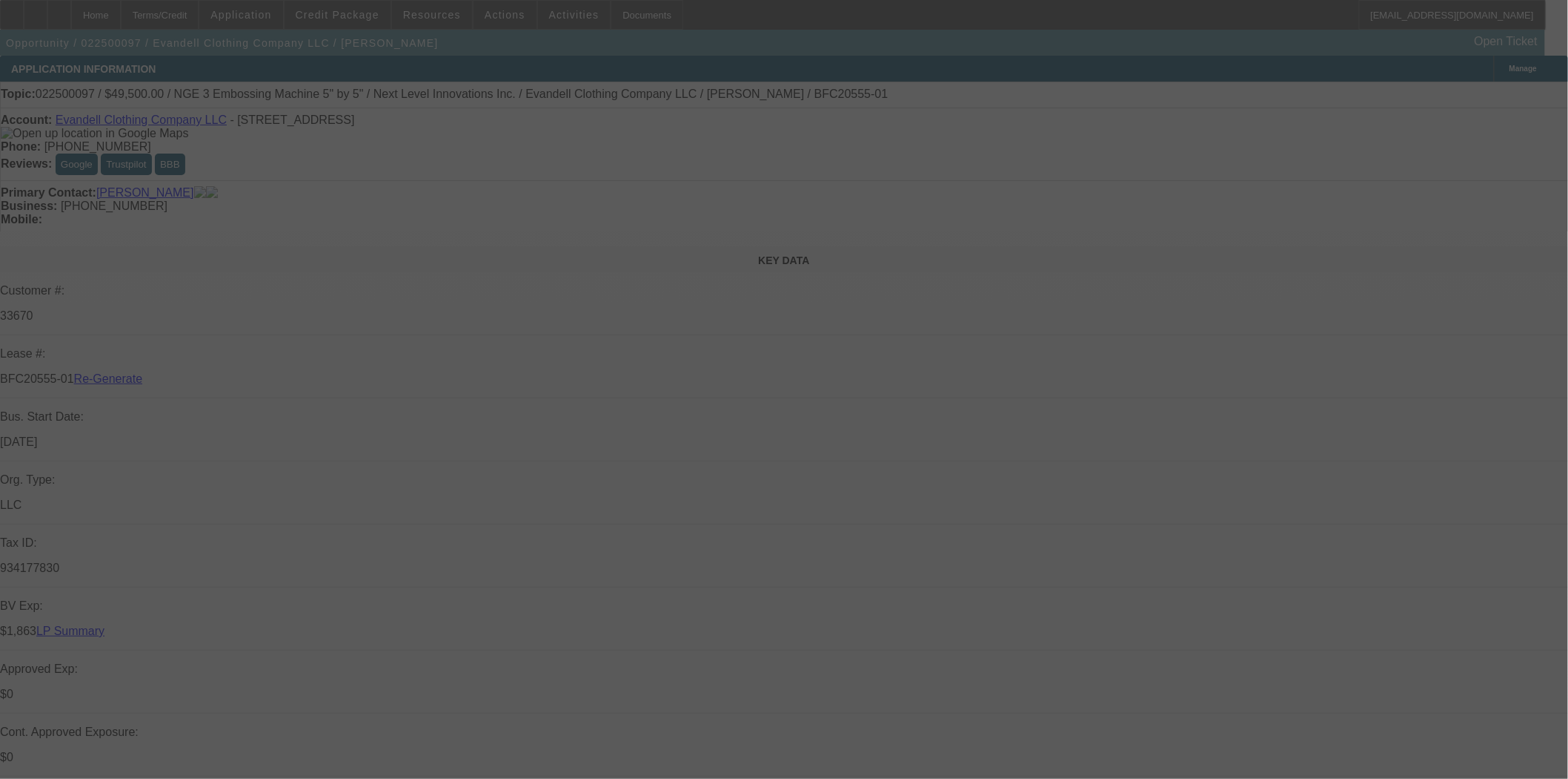
select select "0"
select select "0.1"
select select "4"
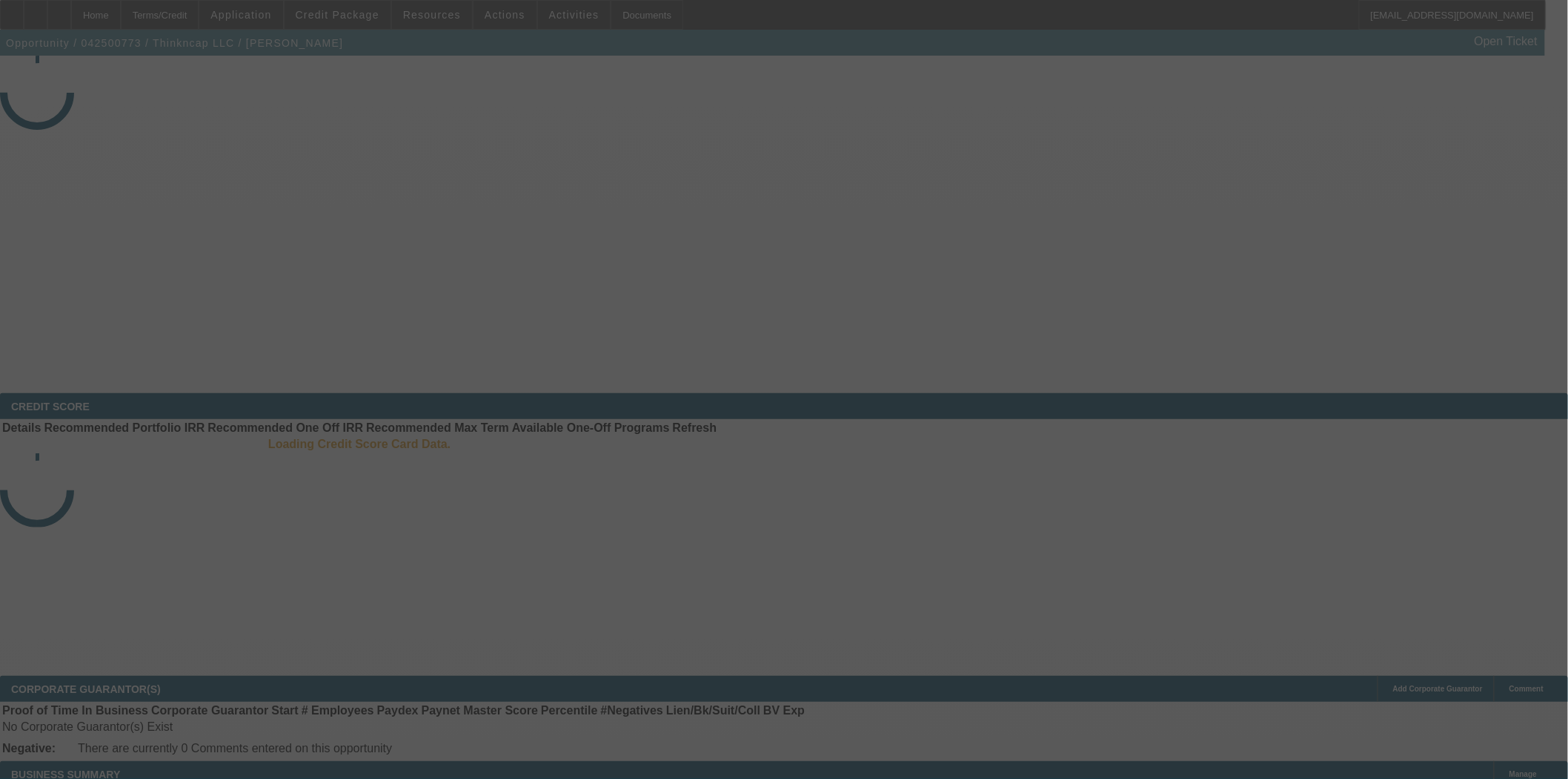
select select "4"
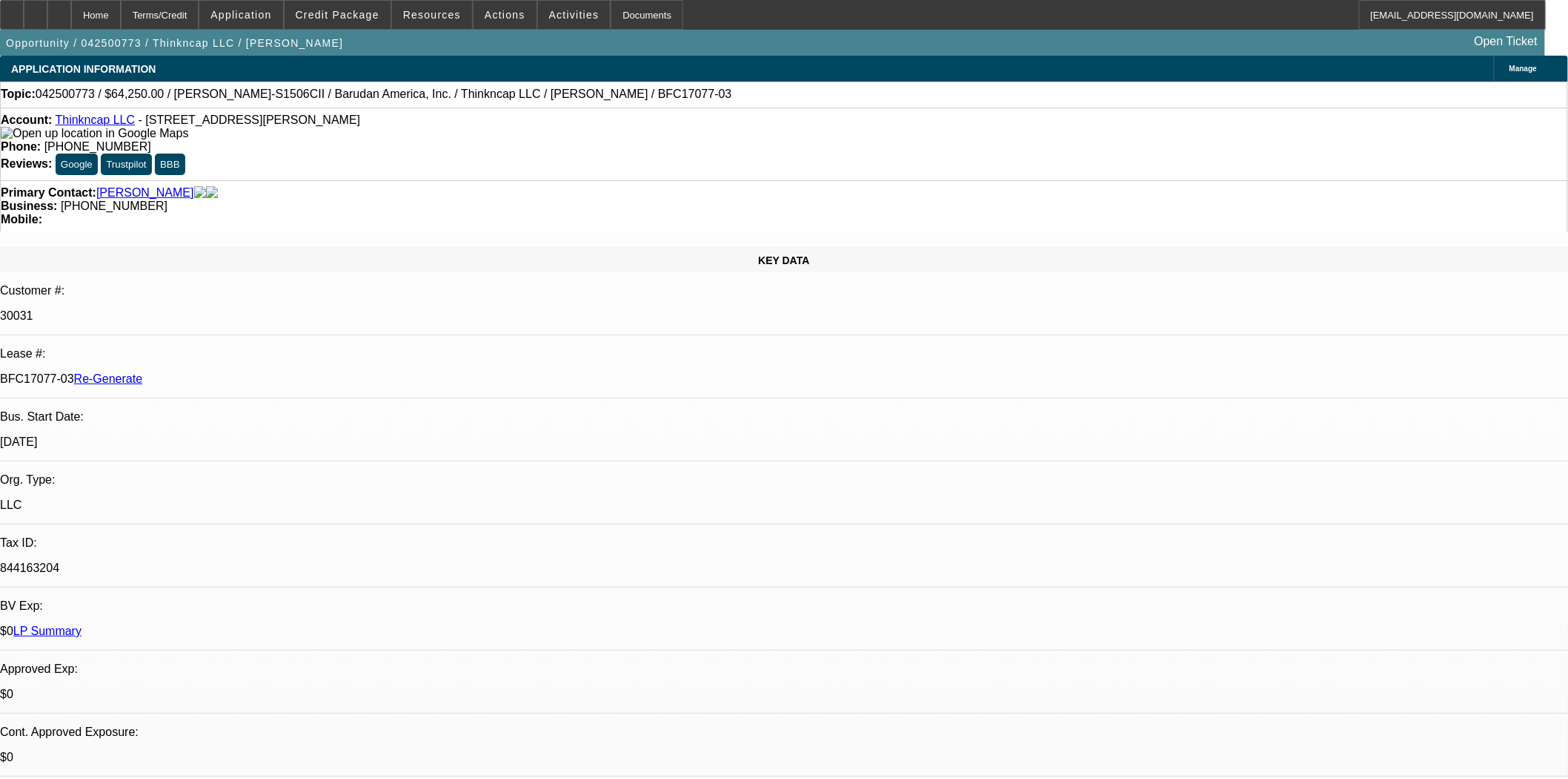
select select "0"
select select "2"
click at [485, 16] on span "Actions" at bounding box center [505, 14] width 41 height 12
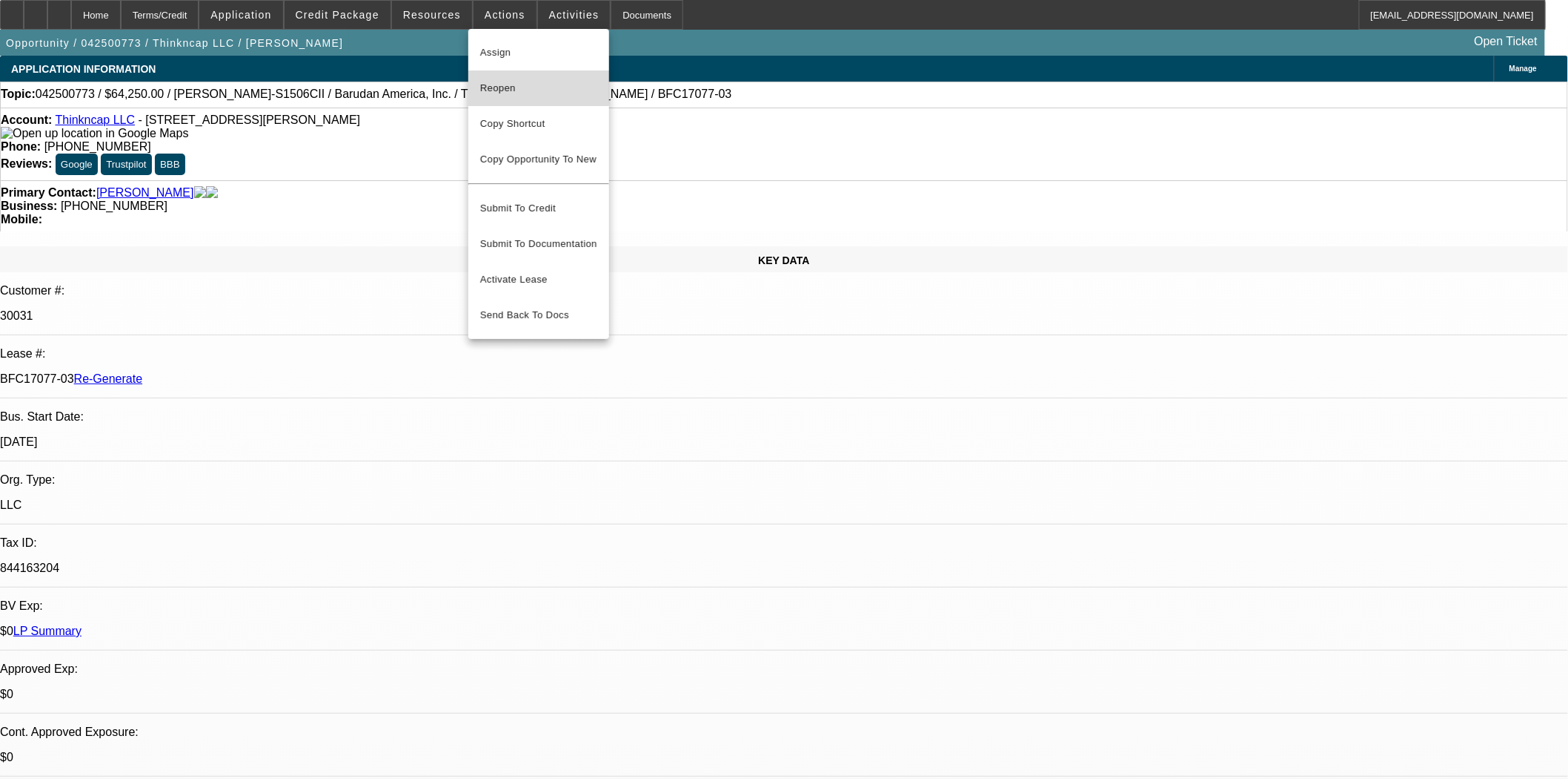
click at [507, 77] on button "Reopen" at bounding box center [539, 89] width 141 height 36
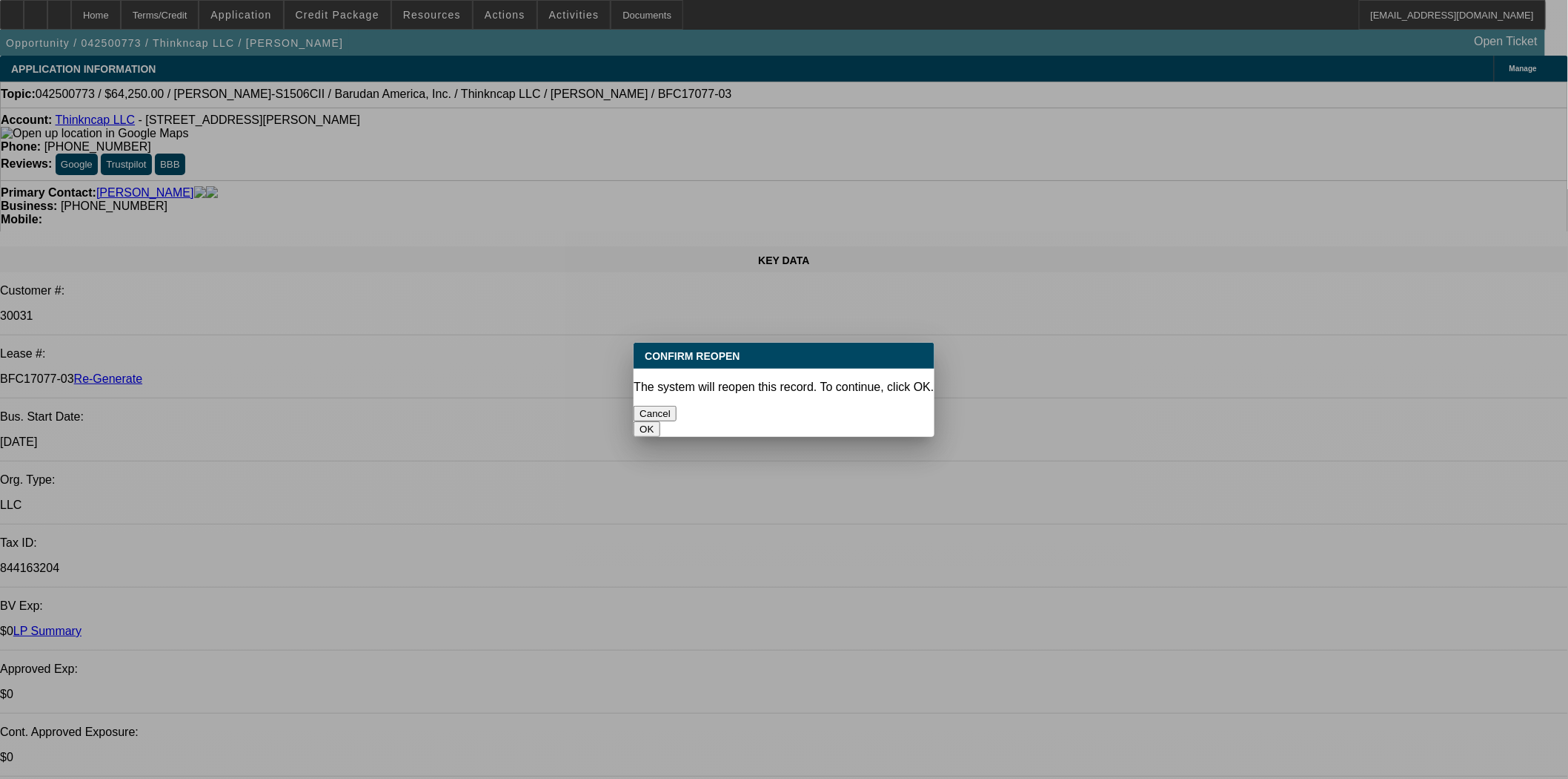
click at [660, 421] on button "OK" at bounding box center [646, 428] width 26 height 15
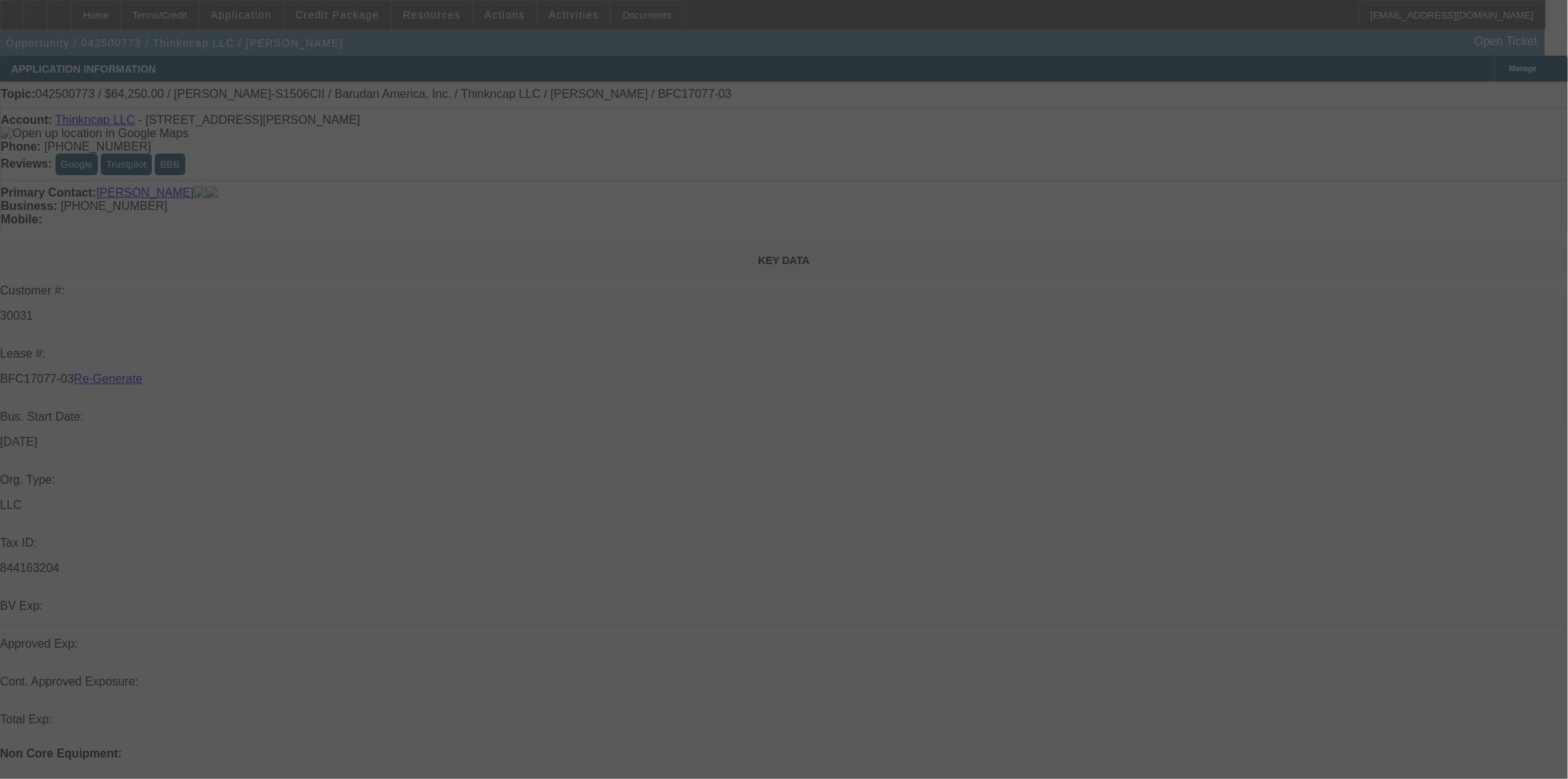
select select "4"
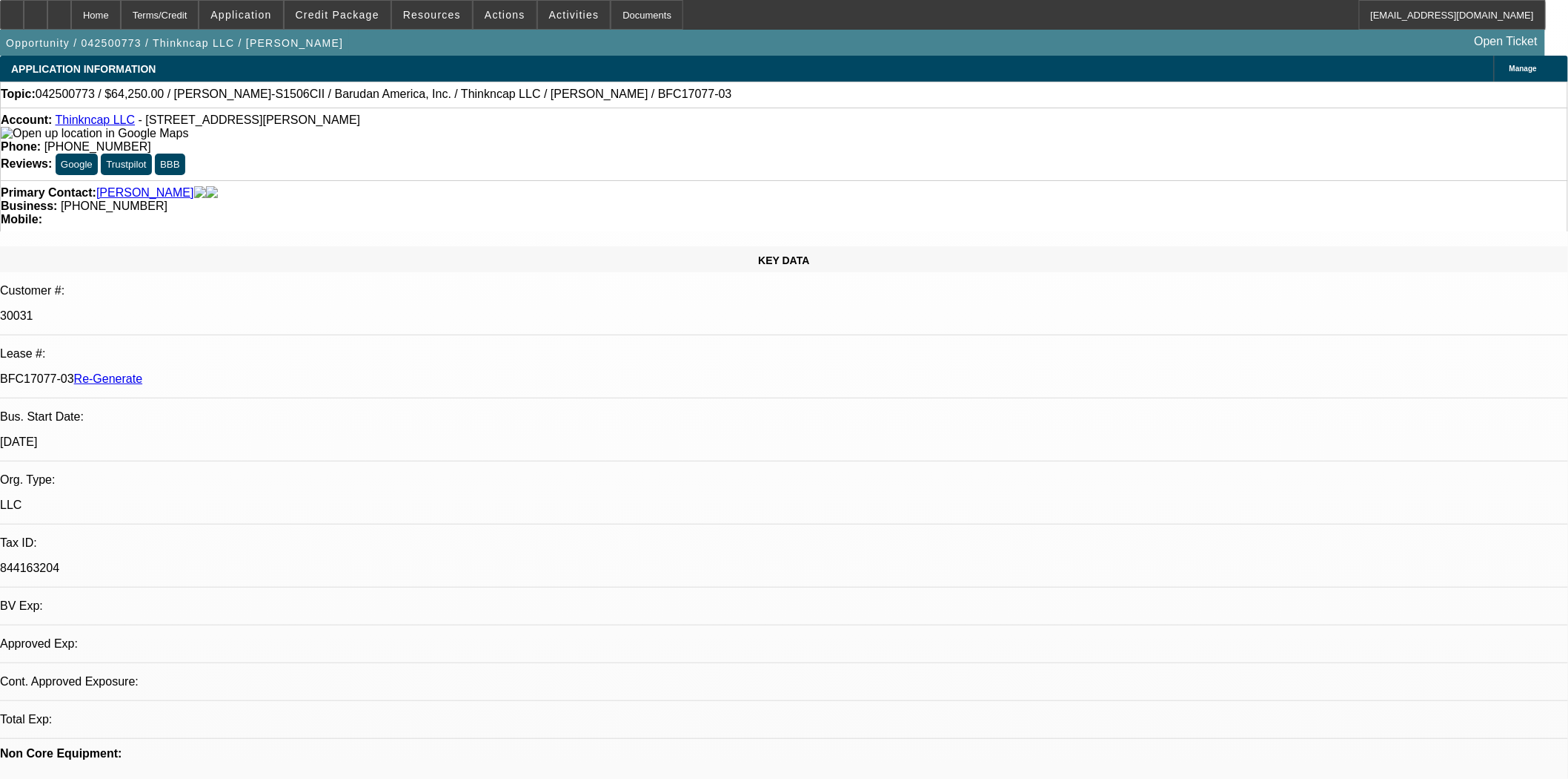
select select "0"
select select "2"
drag, startPoint x: 280, startPoint y: 141, endPoint x: 291, endPoint y: 141, distance: 11.0
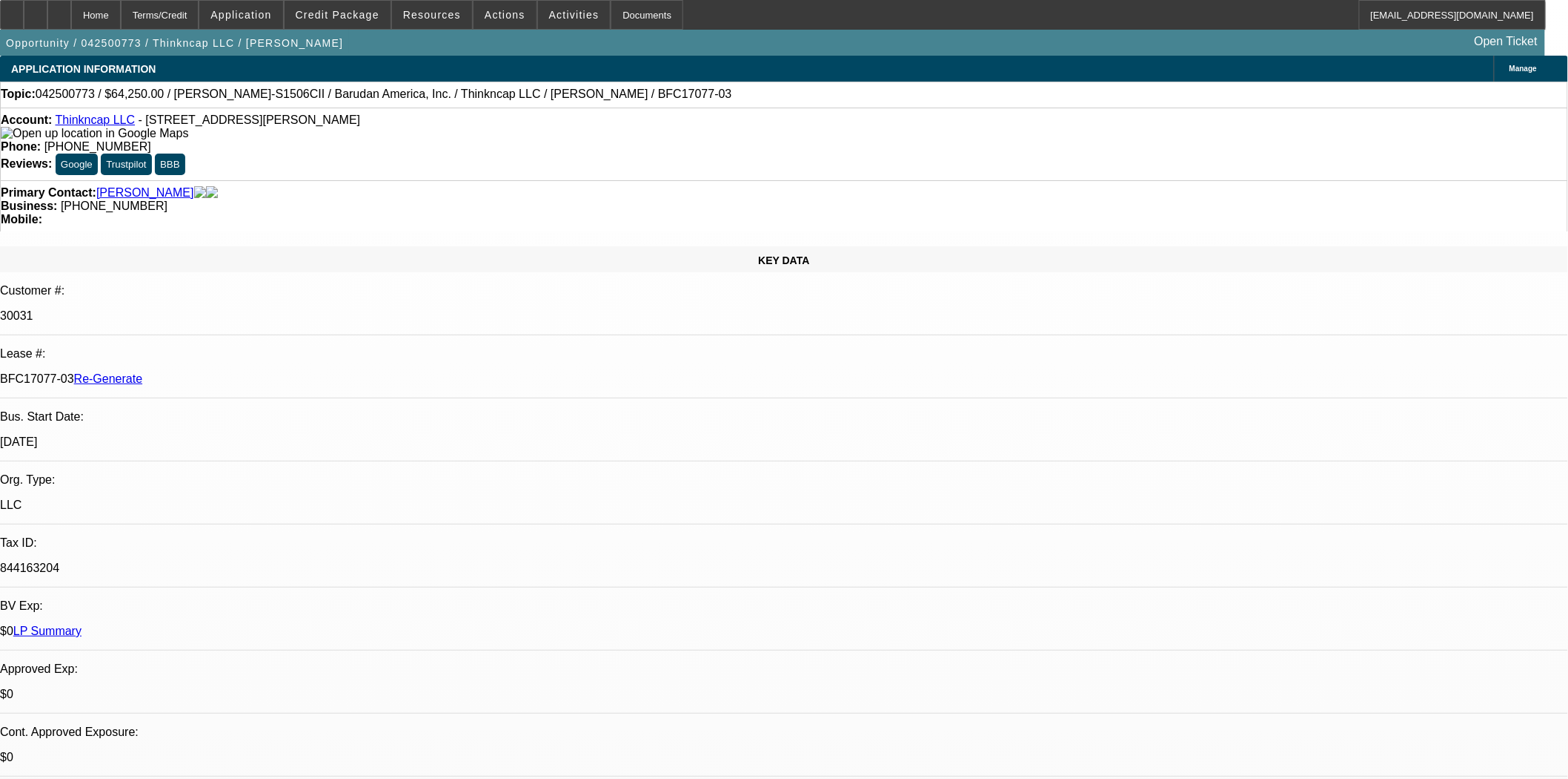
click at [280, 140] on div "Account: Thinkncap LLC - 180 Johnson St Unit J, Middletown, CT 06457" at bounding box center [784, 127] width 1567 height 27
click at [621, 24] on div "Documents" at bounding box center [646, 14] width 72 height 30
click at [502, 9] on span "Actions" at bounding box center [505, 14] width 41 height 12
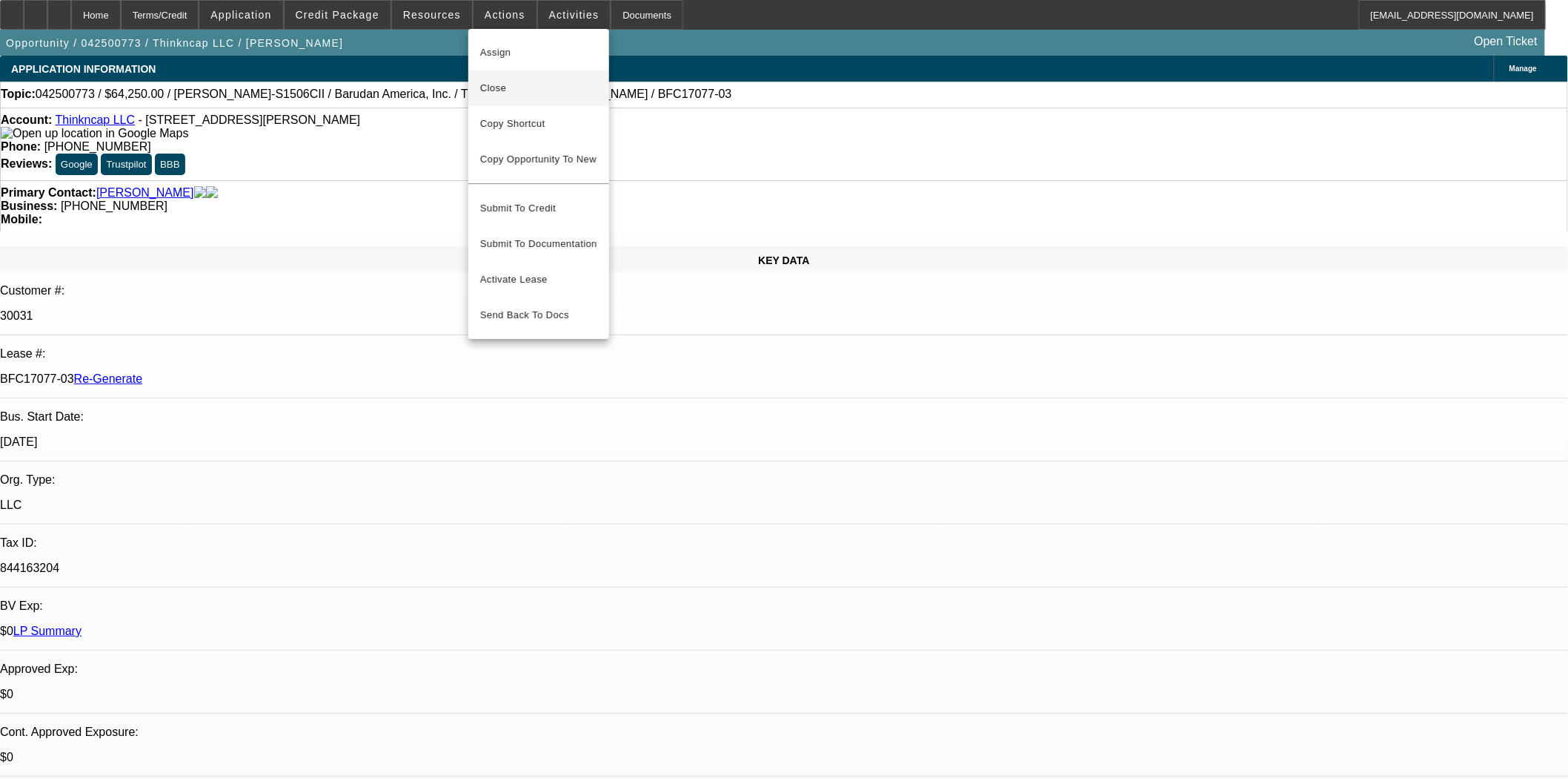
click at [486, 89] on span "Close" at bounding box center [538, 89] width 117 height 18
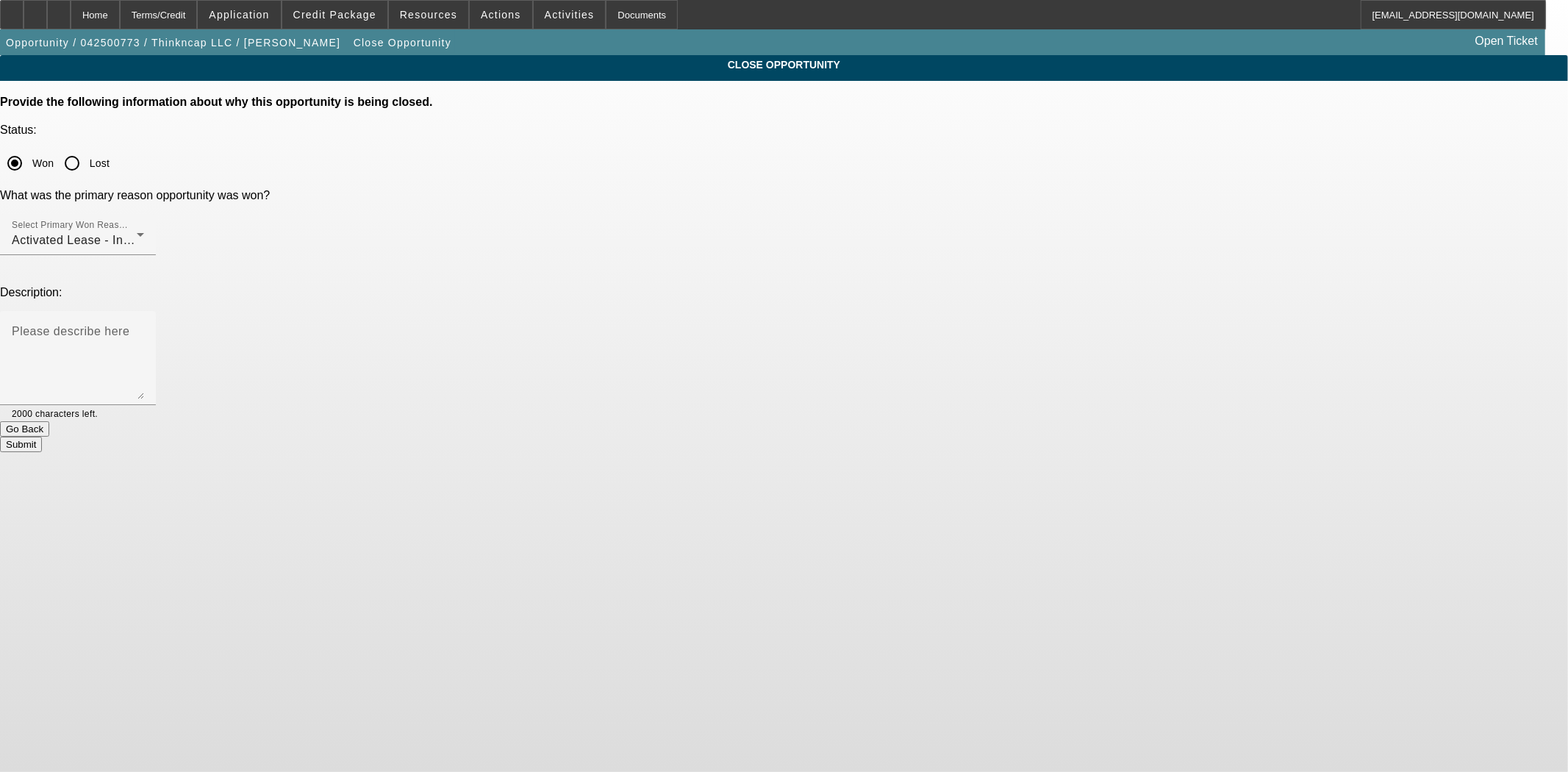
click at [42, 436] on button "Submit" at bounding box center [20, 443] width 42 height 15
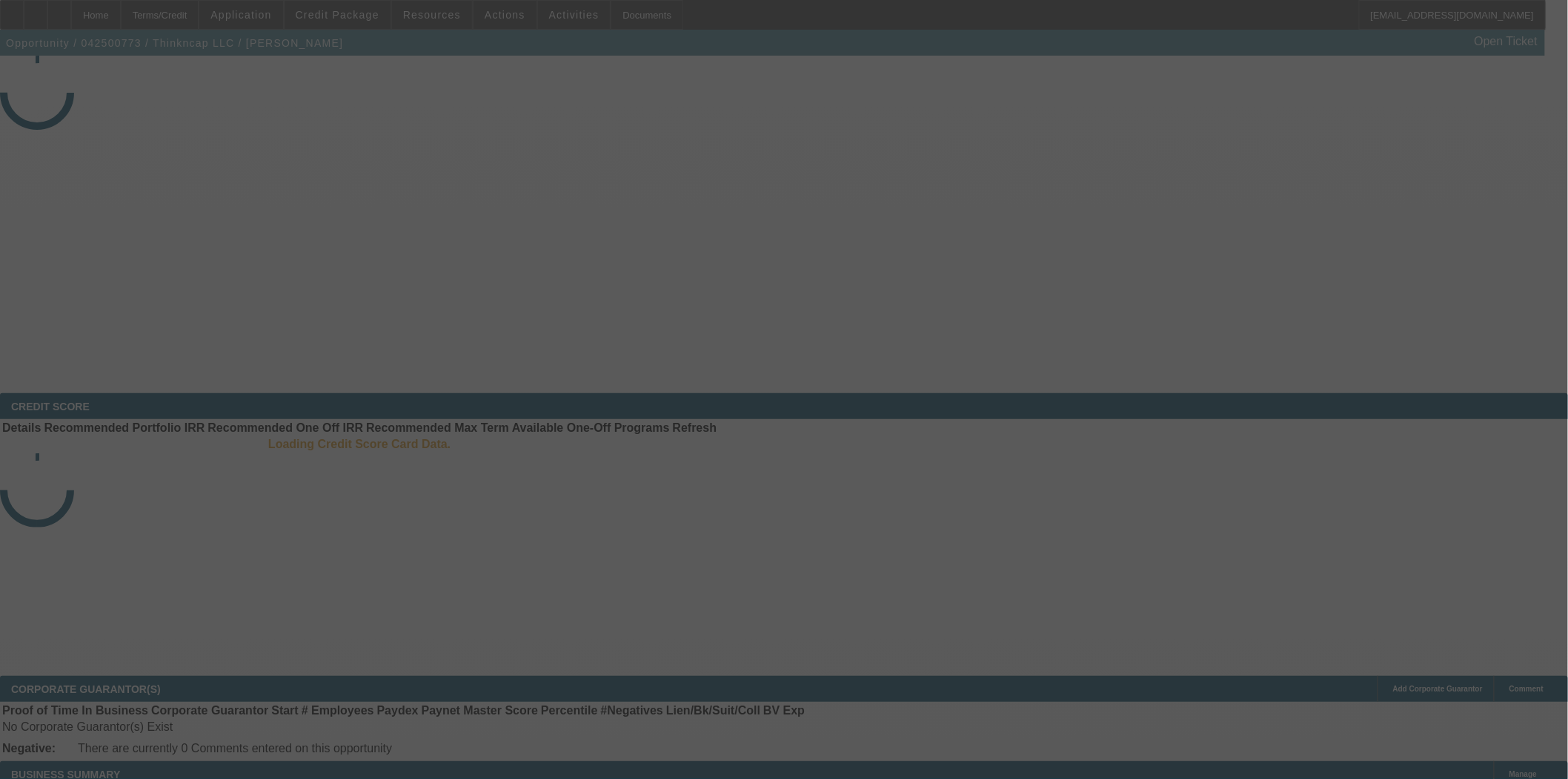
select select "4"
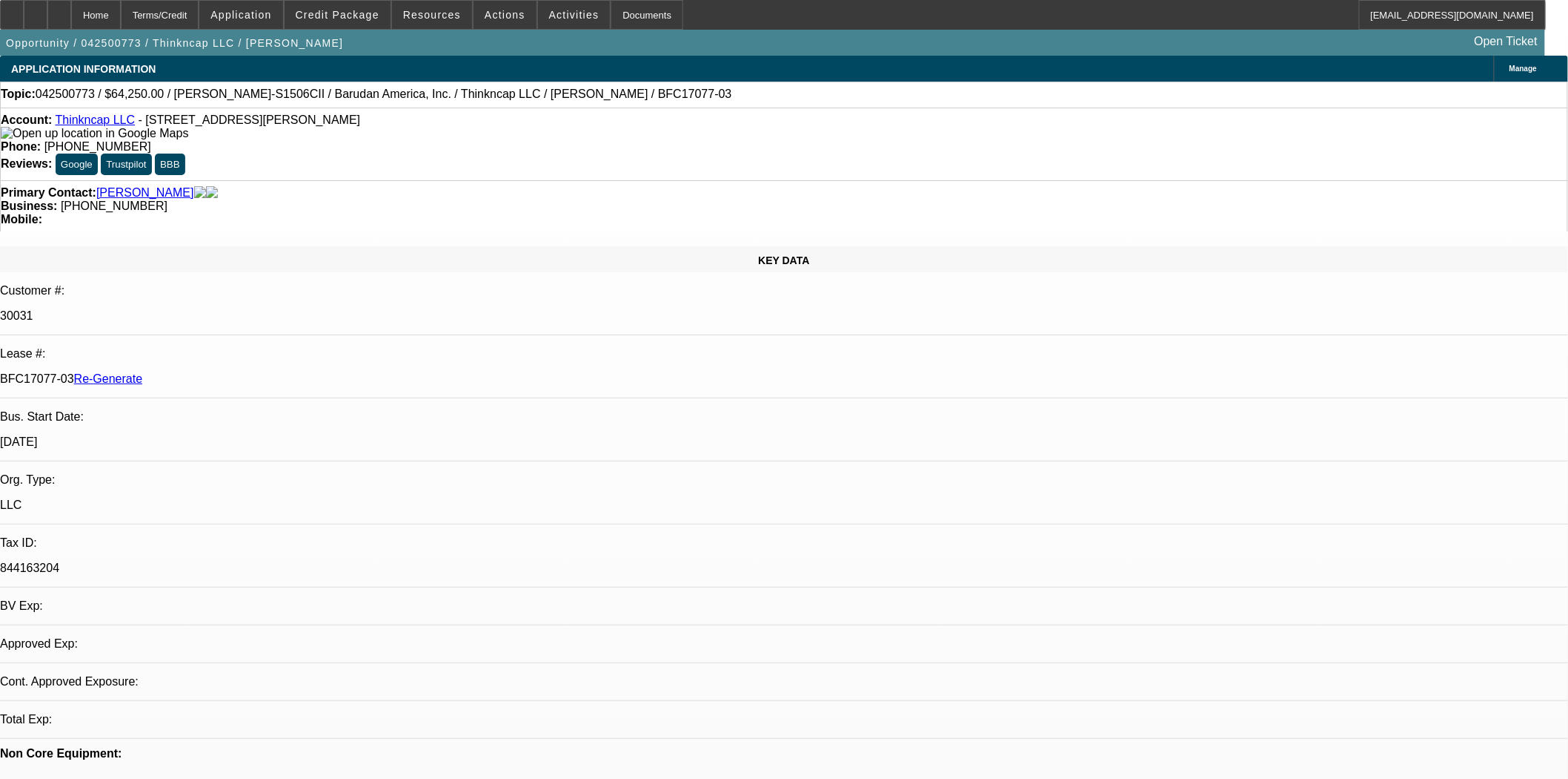
select select "0"
select select "2"
